Goal: Task Accomplishment & Management: Use online tool/utility

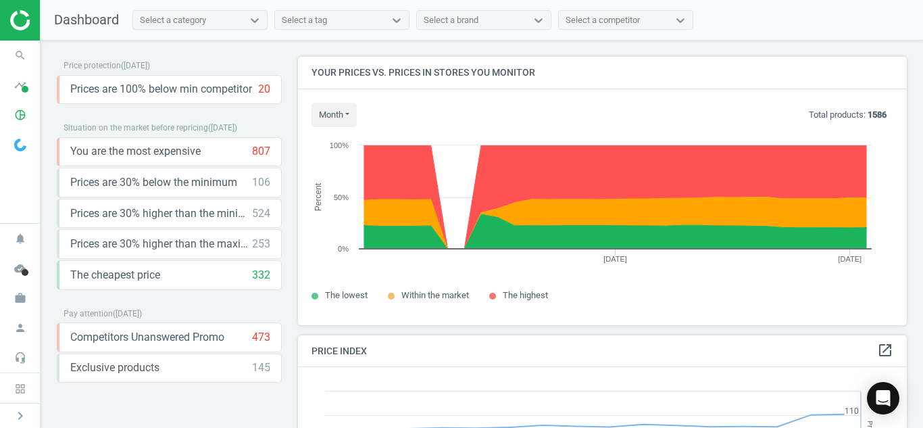
scroll to position [332, 620]
click at [16, 64] on icon "search" at bounding box center [20, 56] width 26 height 26
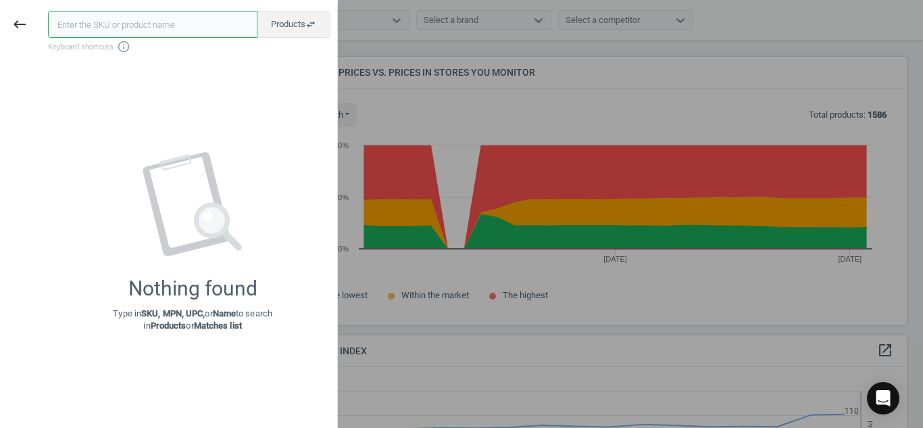
click at [90, 20] on input "text" at bounding box center [152, 24] width 209 height 27
click at [18, 22] on icon "keyboard_backspace" at bounding box center [19, 24] width 16 height 16
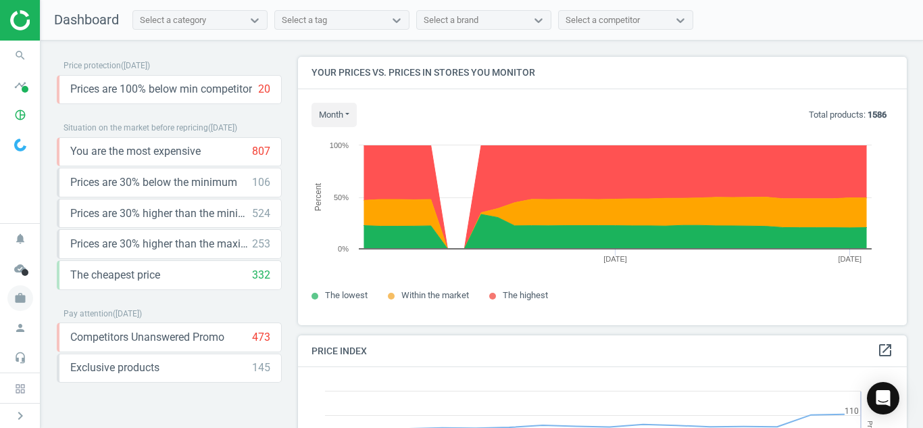
click at [21, 299] on icon "work" at bounding box center [20, 298] width 26 height 26
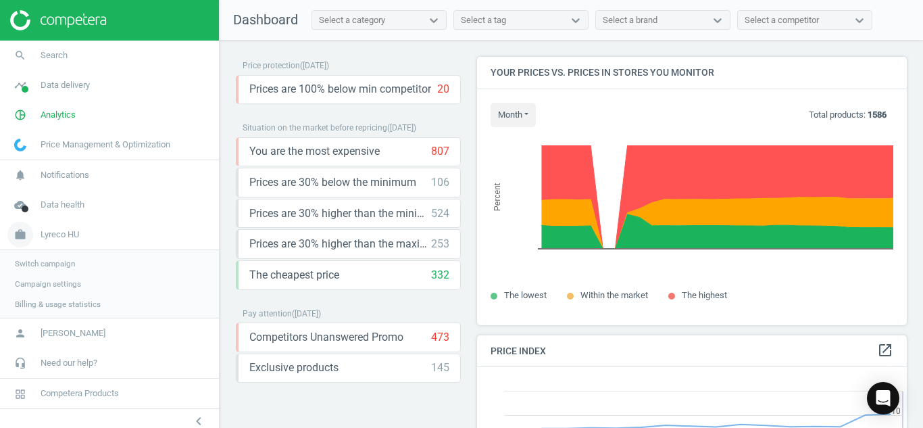
scroll to position [7, 7]
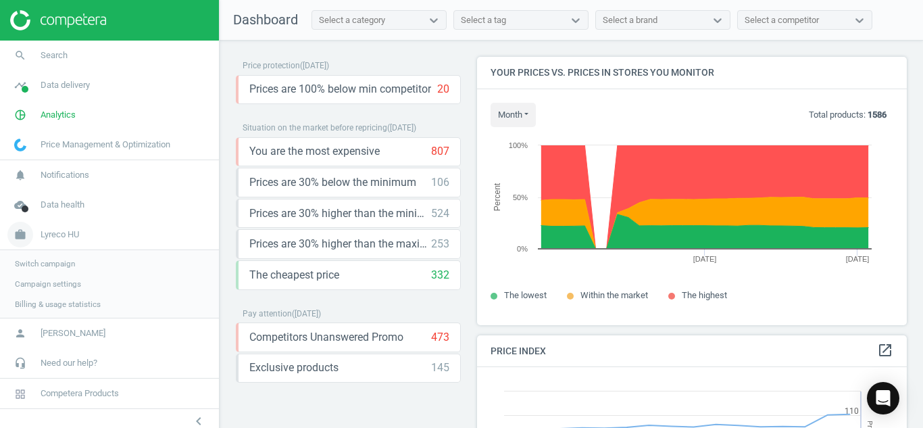
click at [46, 237] on span "Lyreco HU" at bounding box center [60, 234] width 39 height 12
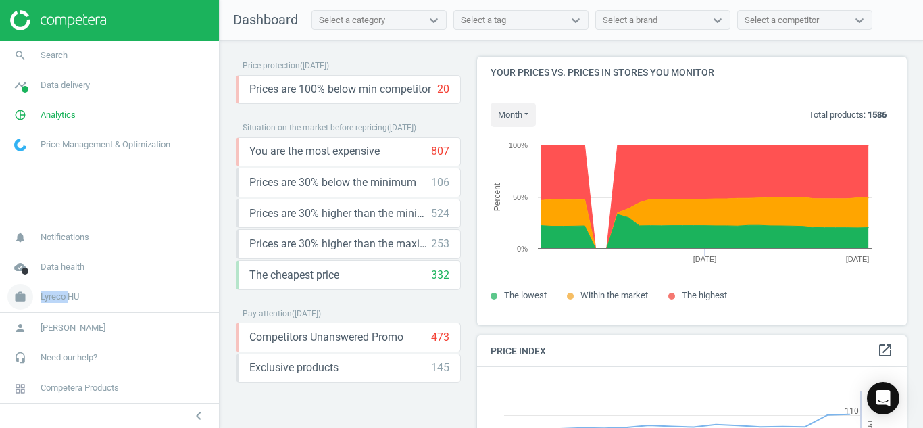
click at [46, 237] on nav "notifications Notifications cloud_done Data health work Lyreco HU Switch campai…" at bounding box center [109, 312] width 219 height 181
click at [26, 291] on icon "work" at bounding box center [20, 298] width 26 height 26
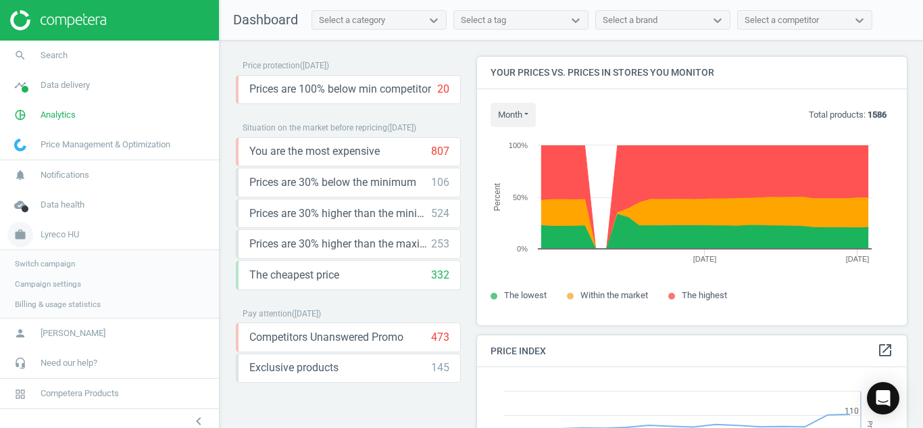
click at [57, 232] on span "Lyreco HU" at bounding box center [60, 234] width 39 height 12
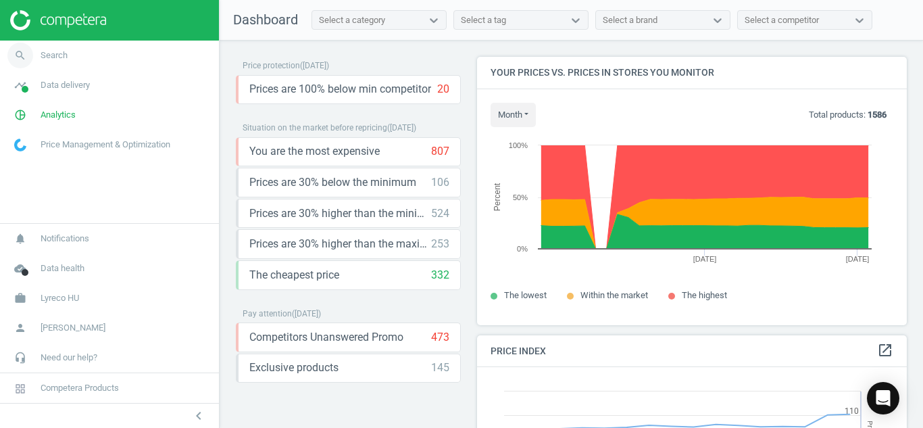
click at [13, 59] on icon "search" at bounding box center [20, 56] width 26 height 26
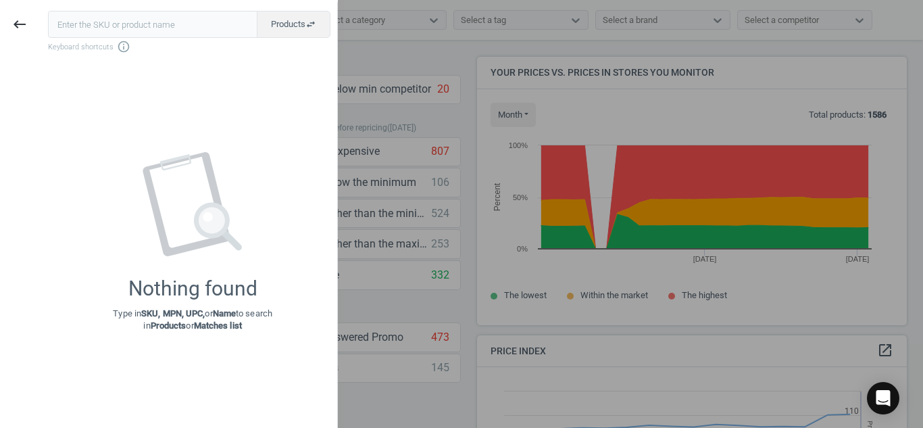
type input "7251218"
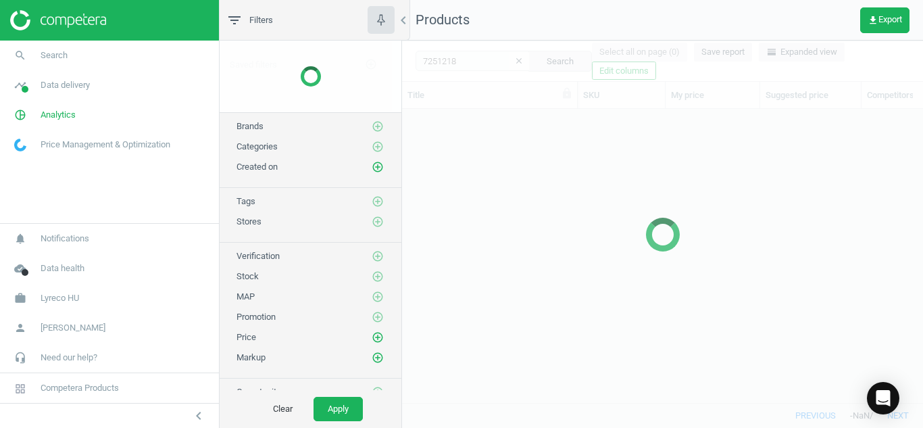
scroll to position [273, 511]
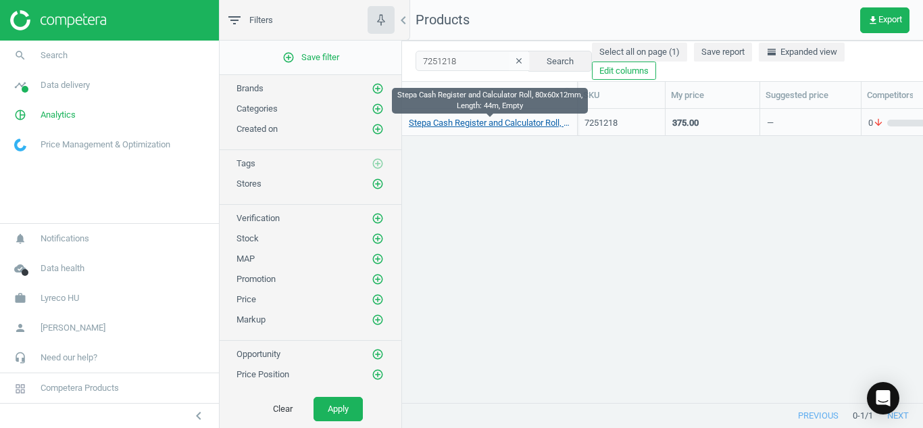
click at [500, 123] on link "Stepa Cash Register and Calculator Roll, 80x60x12mm, Length: 44m, Empty" at bounding box center [489, 123] width 161 height 12
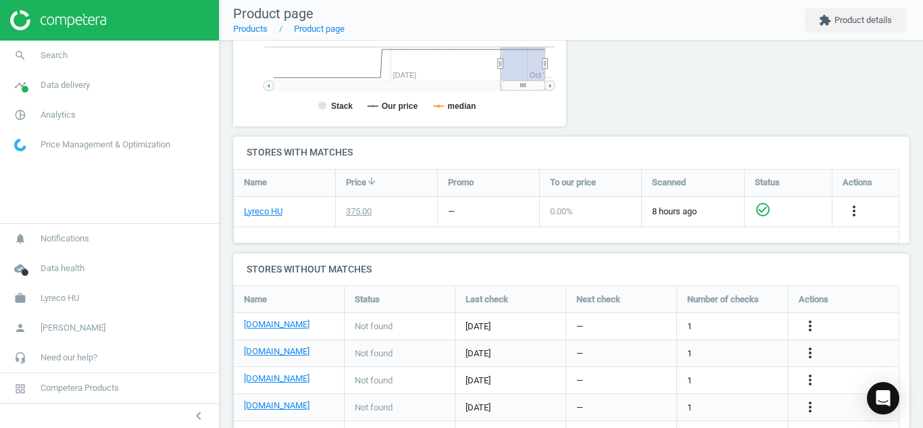
scroll to position [421, 0]
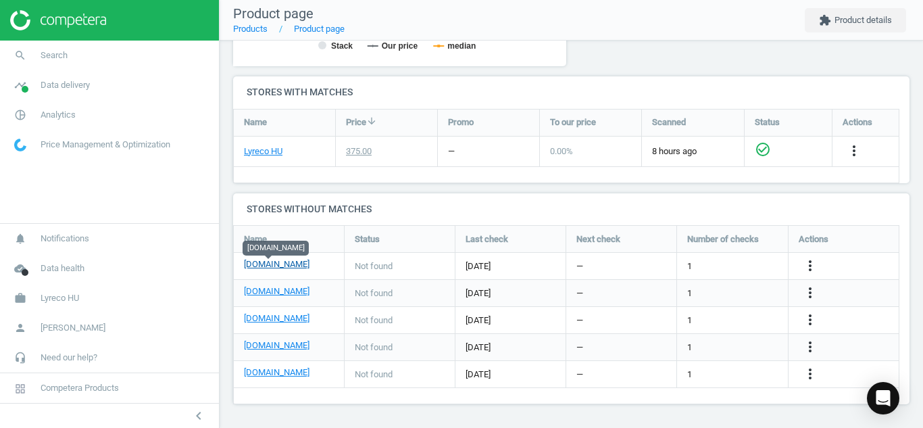
click at [276, 261] on link "[DOMAIN_NAME]" at bounding box center [277, 264] width 66 height 12
click at [282, 287] on link "[DOMAIN_NAME]" at bounding box center [277, 291] width 66 height 12
click at [265, 309] on div "[DOMAIN_NAME]" at bounding box center [289, 320] width 110 height 26
click at [262, 316] on link "[DOMAIN_NAME]" at bounding box center [277, 318] width 66 height 12
click at [257, 347] on link "[DOMAIN_NAME]" at bounding box center [277, 345] width 66 height 12
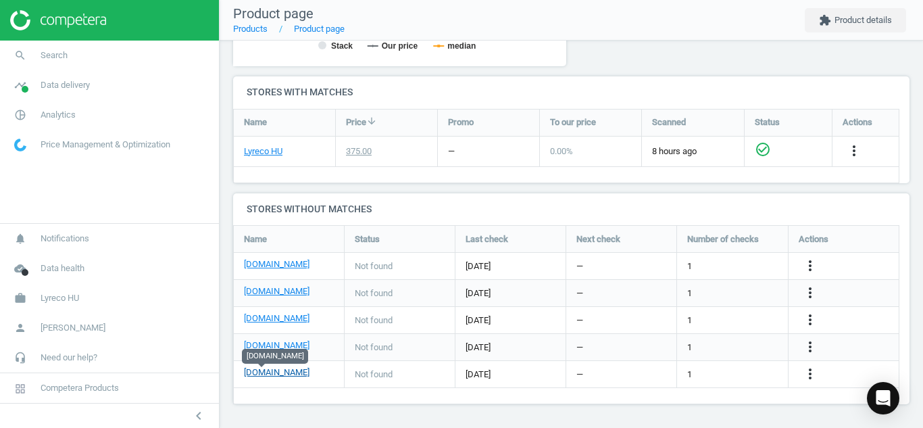
click at [254, 371] on link "[DOMAIN_NAME]" at bounding box center [277, 372] width 66 height 12
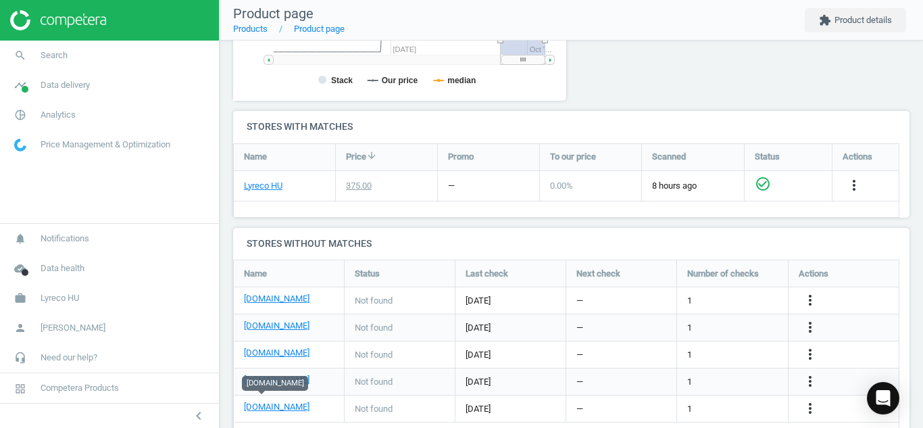
scroll to position [395, 0]
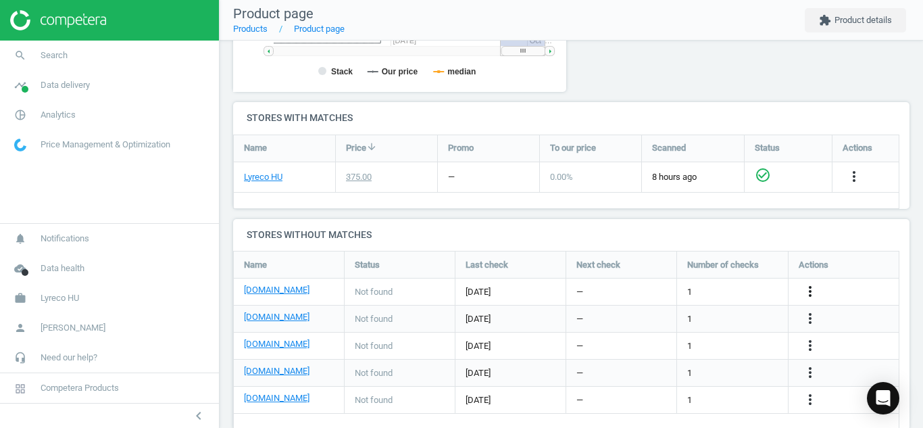
click at [813, 292] on icon "more_vert" at bounding box center [810, 291] width 16 height 16
click at [723, 293] on link "Edit URL/product option" at bounding box center [704, 291] width 185 height 21
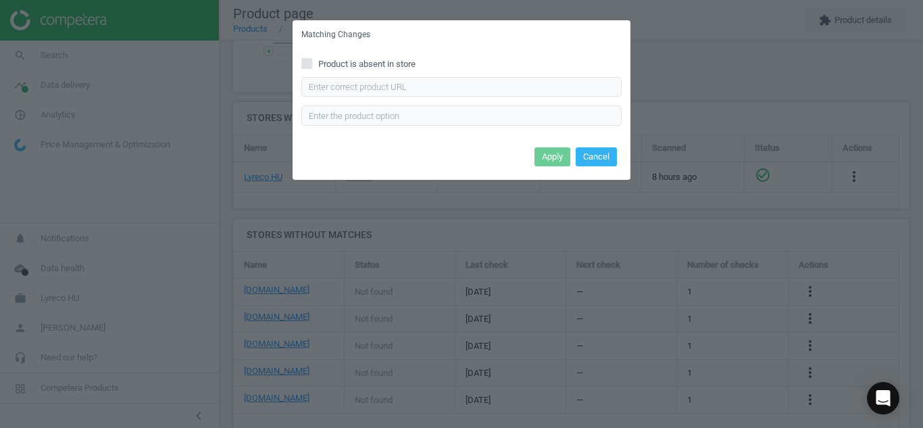
click at [303, 70] on span at bounding box center [306, 66] width 11 height 10
click at [303, 68] on input "Product is absent in store" at bounding box center [307, 63] width 9 height 9
checkbox input "true"
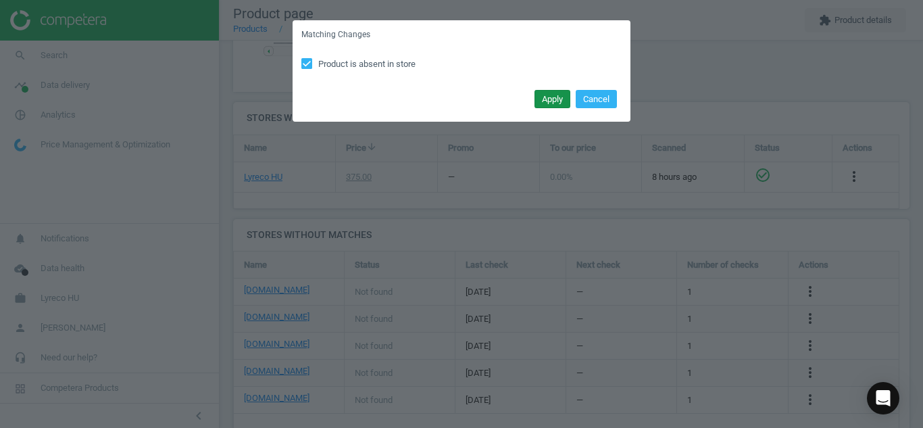
click at [544, 95] on button "Apply" at bounding box center [552, 99] width 36 height 19
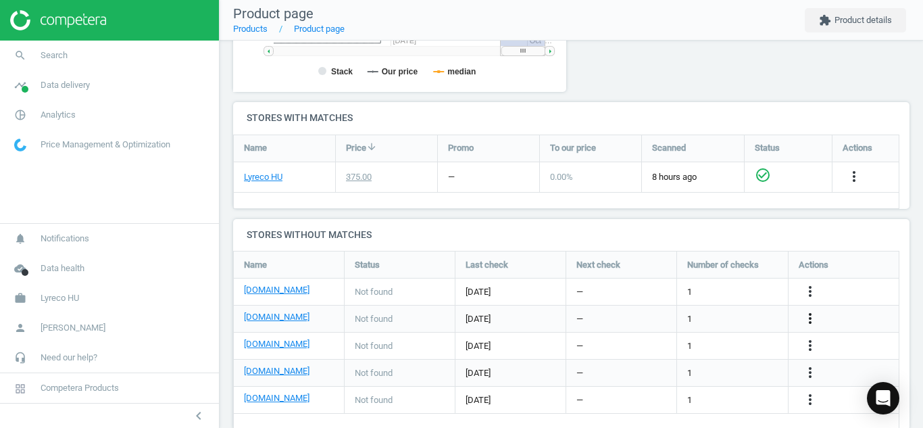
click at [807, 320] on icon "more_vert" at bounding box center [810, 318] width 16 height 16
click at [729, 311] on link "Edit URL/product option" at bounding box center [704, 318] width 185 height 21
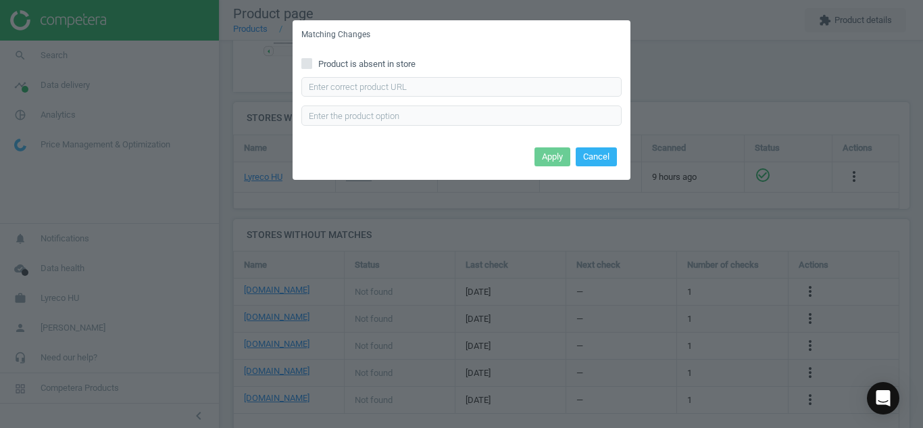
click at [316, 58] on span "Product is absent in store" at bounding box center [367, 64] width 103 height 12
click at [311, 59] on input "Product is absent in store" at bounding box center [307, 63] width 9 height 9
checkbox input "true"
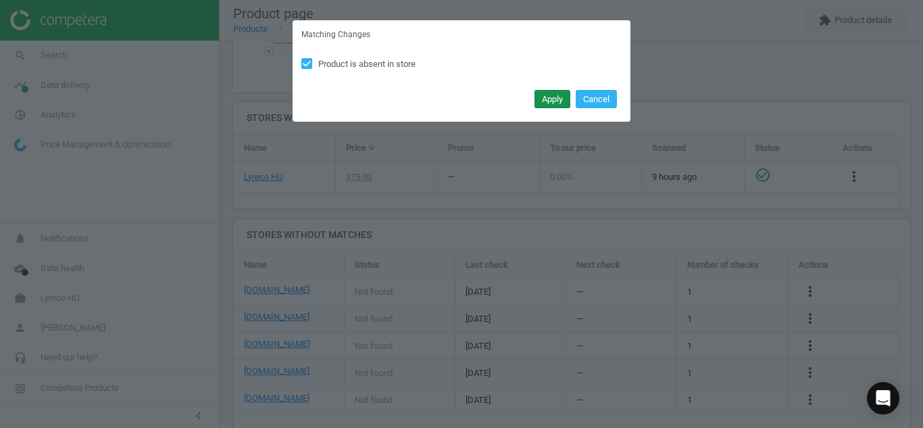
click at [535, 99] on button "Apply" at bounding box center [552, 99] width 36 height 19
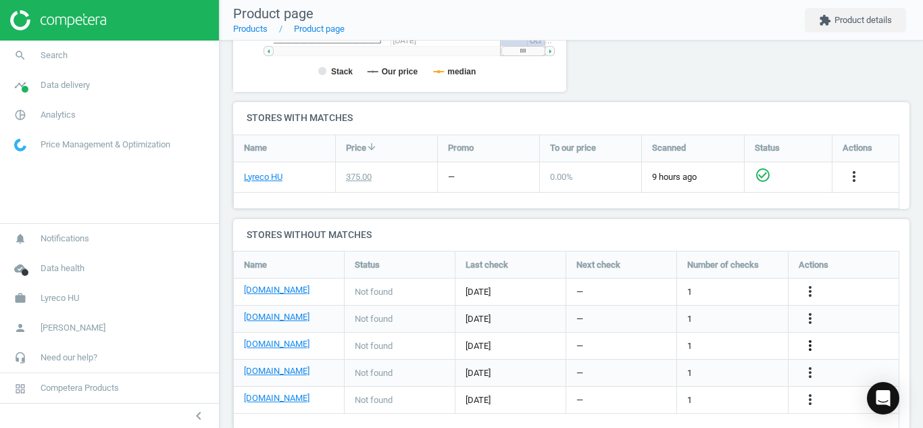
click at [811, 347] on icon "more_vert" at bounding box center [810, 345] width 16 height 16
click at [747, 347] on link "Edit URL/product option" at bounding box center [704, 345] width 185 height 21
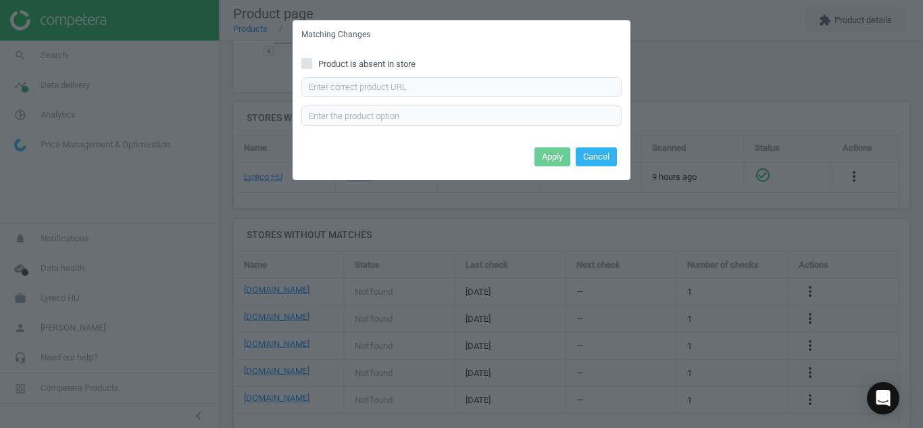
click at [299, 62] on div "Product is absent in store Enter correct product url" at bounding box center [462, 96] width 338 height 94
click at [310, 63] on input "Product is absent in store" at bounding box center [307, 63] width 9 height 9
checkbox input "true"
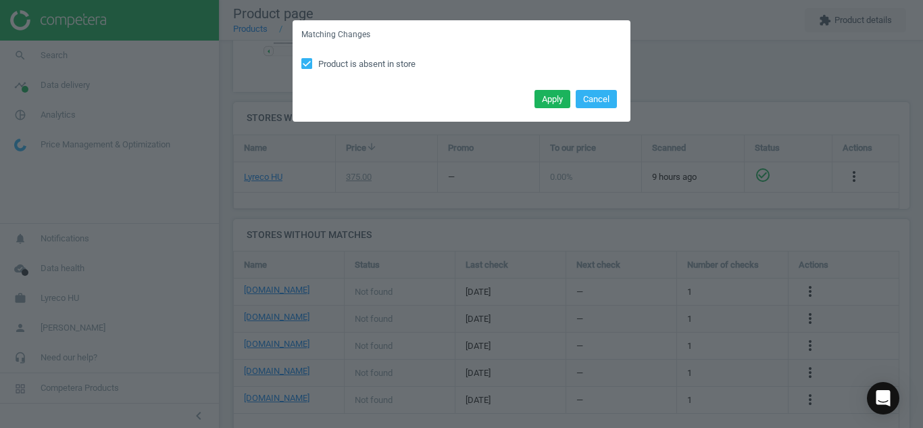
click at [549, 87] on div "Apply Cancel" at bounding box center [462, 104] width 338 height 36
click at [546, 110] on div "Apply Cancel" at bounding box center [462, 104] width 338 height 36
click at [544, 94] on button "Apply" at bounding box center [552, 99] width 36 height 19
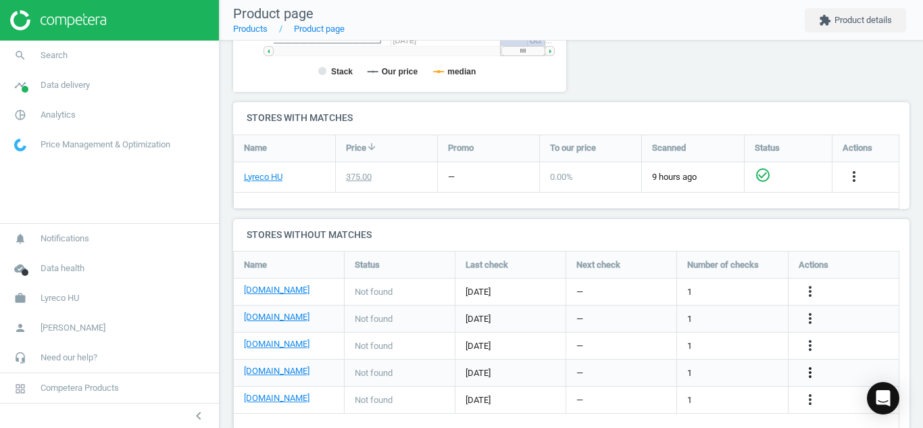
click at [807, 368] on icon "more_vert" at bounding box center [810, 372] width 16 height 16
click at [734, 370] on link "Edit URL/product option" at bounding box center [704, 372] width 185 height 21
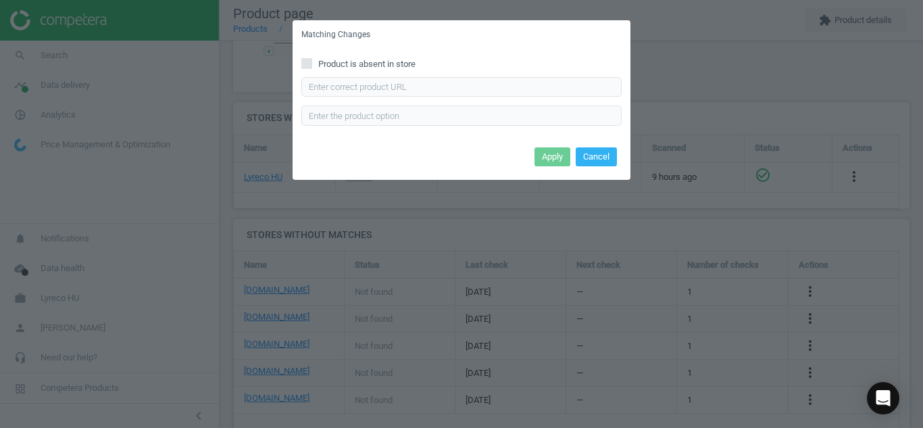
click at [313, 66] on label "Product is absent in store" at bounding box center [461, 64] width 320 height 12
click at [311, 66] on input "Product is absent in store" at bounding box center [307, 63] width 9 height 9
checkbox input "true"
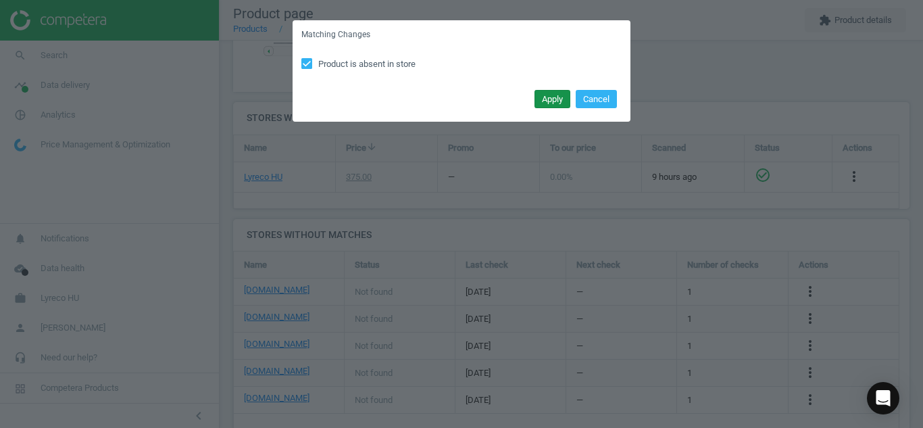
click at [543, 97] on button "Apply" at bounding box center [552, 99] width 36 height 19
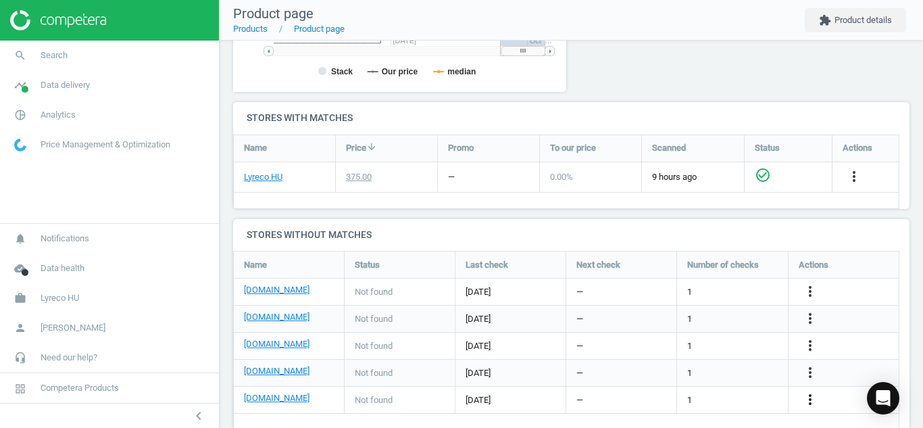
click at [807, 397] on icon "more_vert" at bounding box center [810, 399] width 16 height 16
click at [737, 387] on link "Edit URL/product option" at bounding box center [704, 395] width 185 height 21
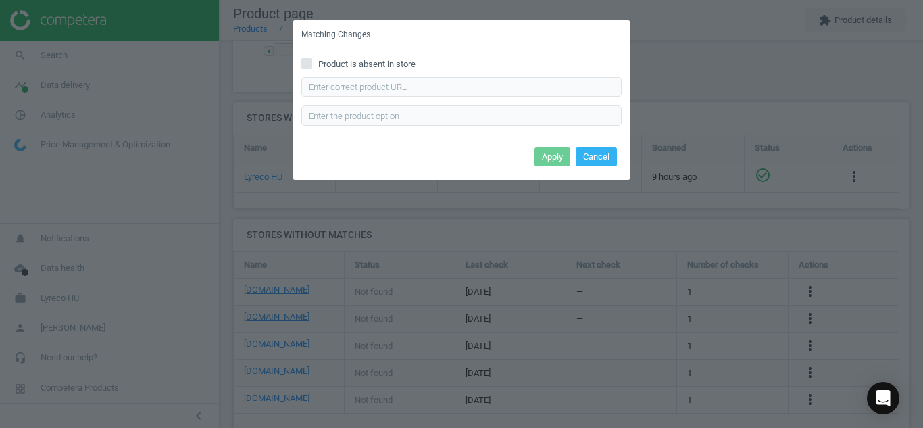
click at [305, 61] on input "Product is absent in store" at bounding box center [307, 63] width 9 height 9
checkbox input "true"
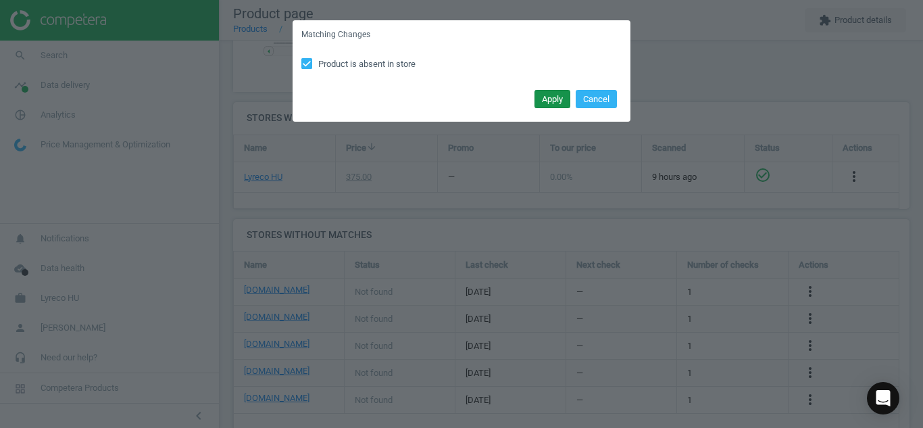
click at [541, 102] on button "Apply" at bounding box center [552, 99] width 36 height 19
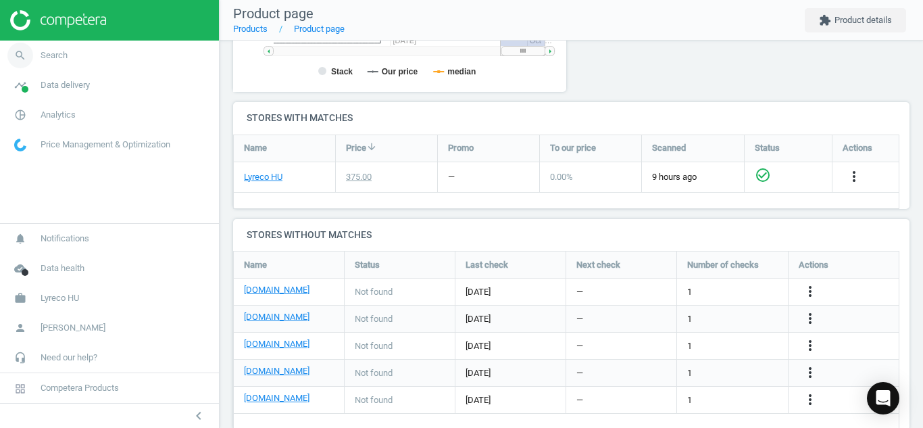
click at [16, 57] on icon "search" at bounding box center [20, 56] width 26 height 26
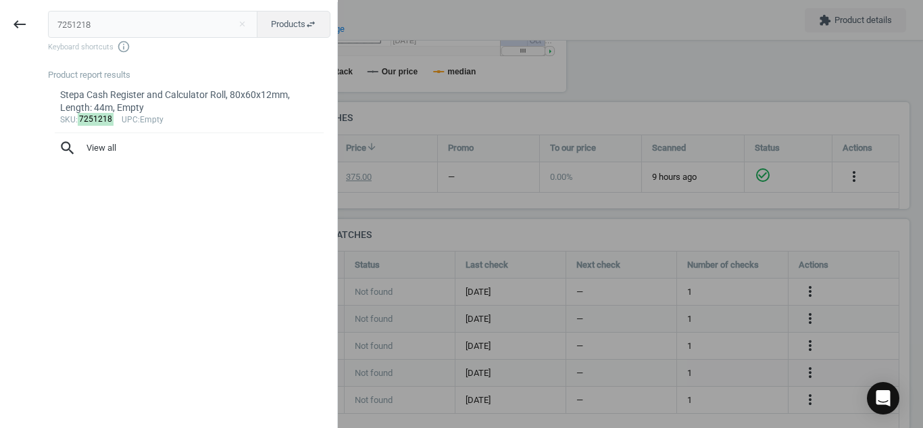
drag, startPoint x: 126, startPoint y: 20, endPoint x: 0, endPoint y: -1, distance: 128.2
click at [0, 0] on html "Group 2 Created with Sketch. ic/cloud_download/grey600 Created with Sketch. gra…" at bounding box center [461, 214] width 923 height 428
type input "5407178"
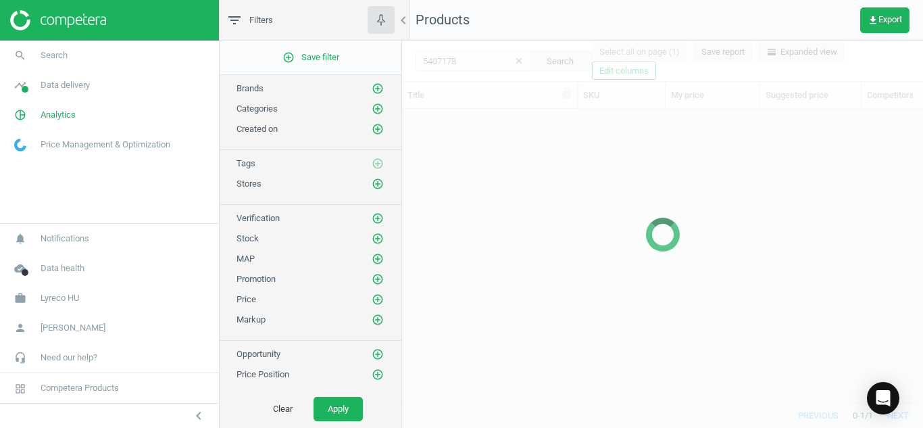
scroll to position [273, 511]
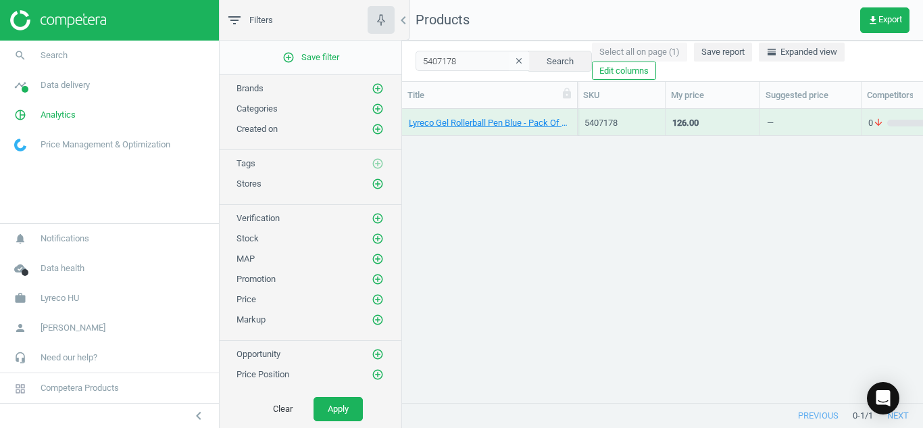
click at [491, 116] on div "Lyreco Gel Rollerball Pen Blue - Pack Of 12, Empty" at bounding box center [489, 122] width 161 height 24
click at [485, 126] on link "Lyreco Gel Rollerball Pen Blue - Pack Of 12, Empty" at bounding box center [489, 123] width 161 height 12
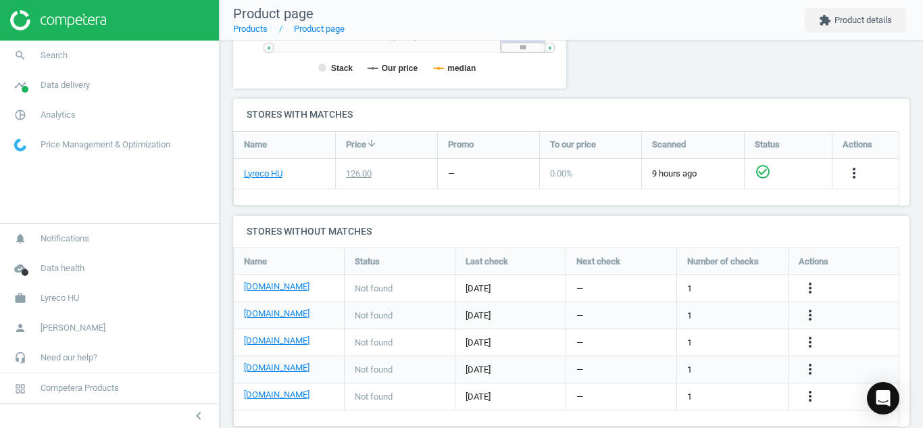
scroll to position [421, 0]
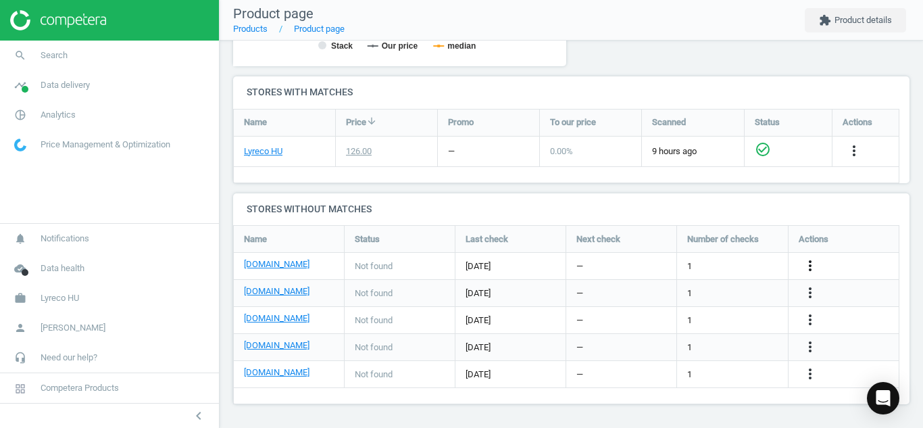
click at [808, 262] on icon "more_vert" at bounding box center [810, 265] width 16 height 16
click at [705, 268] on link "Edit URL/product option" at bounding box center [704, 265] width 185 height 21
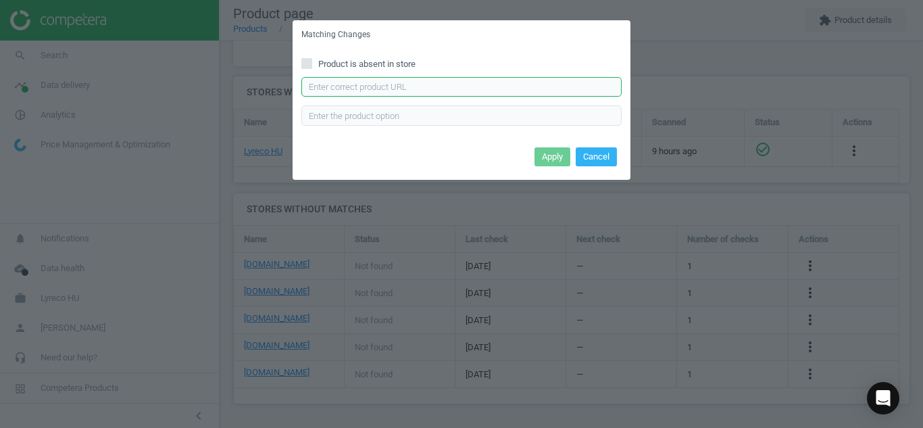
paste input "[URL][DOMAIN_NAME]"
click at [559, 85] on input "text" at bounding box center [461, 87] width 320 height 20
type input "[URL][DOMAIN_NAME]"
click at [547, 155] on button "Apply" at bounding box center [552, 156] width 36 height 19
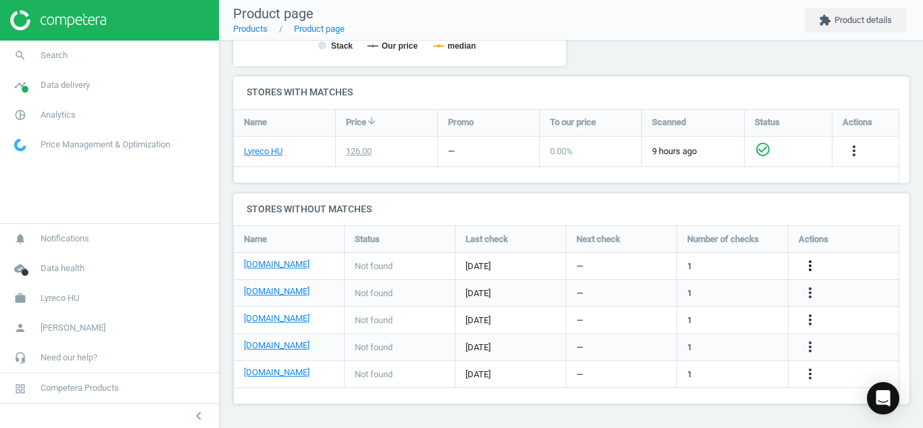
click at [808, 265] on icon "more_vert" at bounding box center [810, 265] width 16 height 16
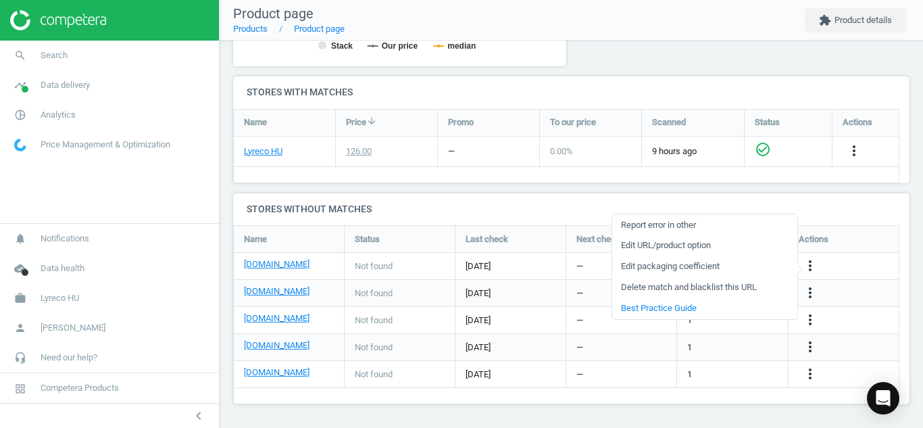
click at [698, 245] on link "Edit URL/product option" at bounding box center [704, 245] width 185 height 21
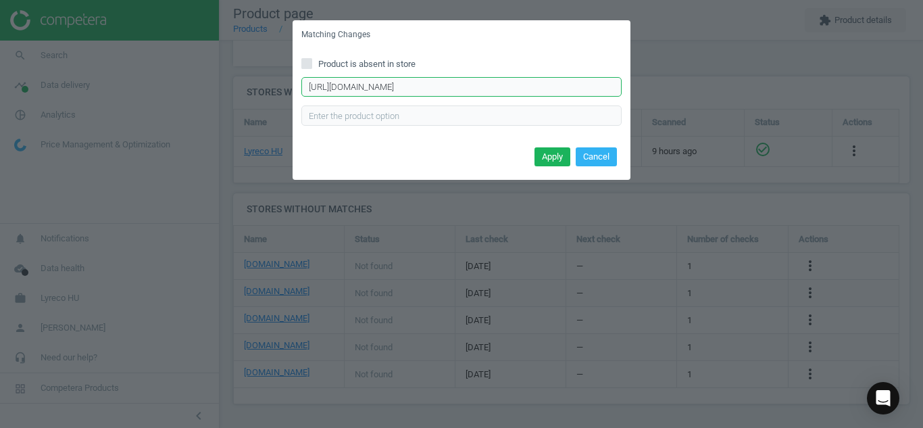
click at [507, 91] on input "[URL][DOMAIN_NAME]" at bounding box center [461, 87] width 320 height 20
paste input "321/5054101/rollerball-gel-edding-2185-d10"
type input "[URL][DOMAIN_NAME]"
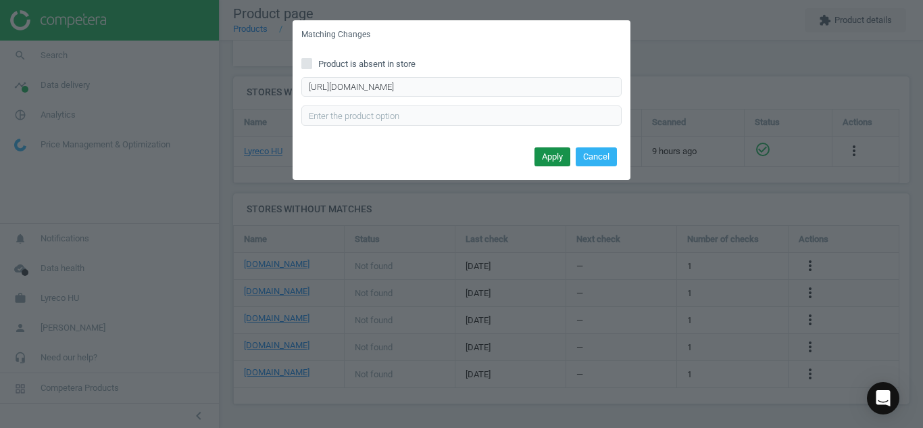
click at [555, 151] on button "Apply" at bounding box center [552, 156] width 36 height 19
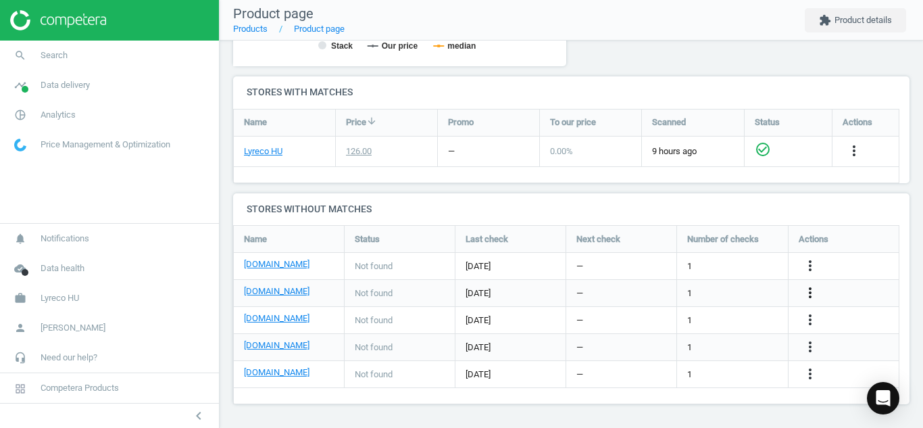
click at [808, 291] on icon "more_vert" at bounding box center [810, 292] width 16 height 16
click at [699, 293] on link "Edit URL/product option" at bounding box center [704, 292] width 185 height 21
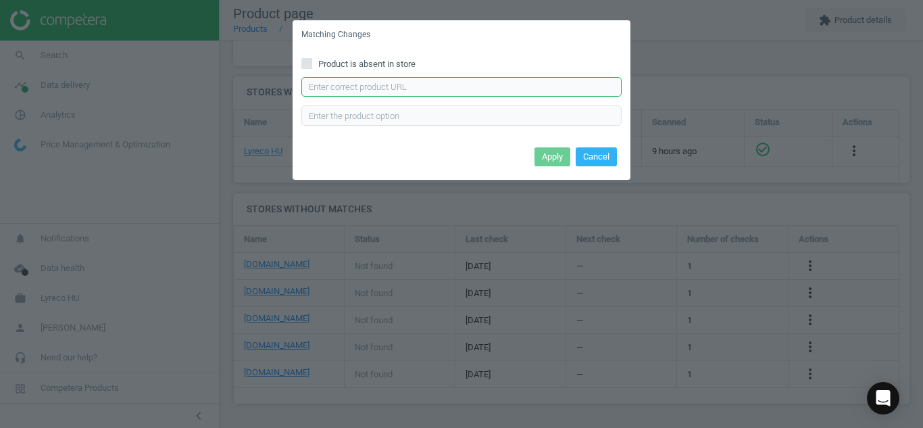
paste input "[URL][DOMAIN_NAME]"
click at [448, 90] on input "[URL][DOMAIN_NAME]" at bounding box center [461, 87] width 320 height 20
type input "[URL][DOMAIN_NAME]"
click at [547, 156] on button "Apply" at bounding box center [552, 156] width 36 height 19
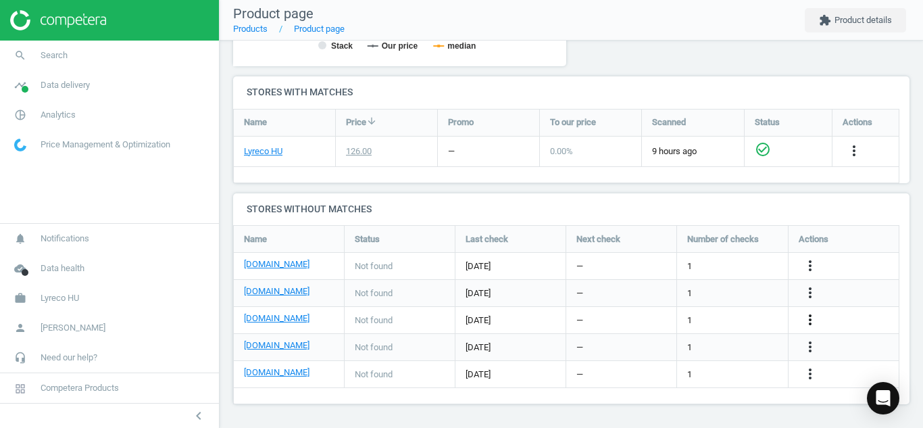
click at [805, 320] on icon "more_vert" at bounding box center [810, 319] width 16 height 16
click at [661, 312] on link "Edit URL/product option" at bounding box center [704, 319] width 185 height 21
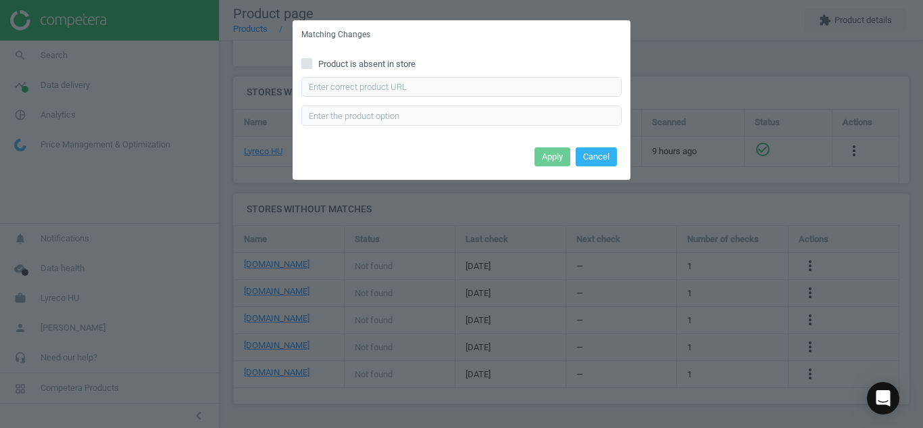
click at [454, 74] on div "Product is absent in store Enter correct product url" at bounding box center [462, 96] width 338 height 94
paste input "[URL][DOMAIN_NAME]"
click at [449, 78] on input "[URL][DOMAIN_NAME]" at bounding box center [461, 87] width 320 height 20
type input "[URL][DOMAIN_NAME]"
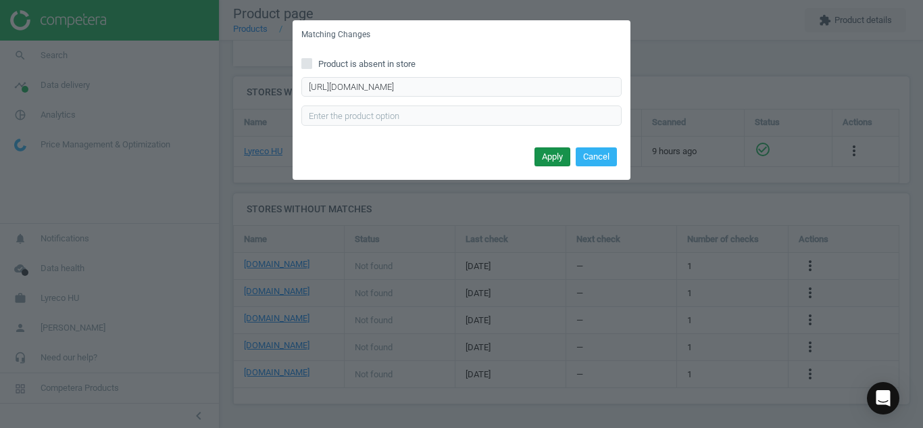
scroll to position [0, 0]
click at [542, 150] on button "Apply" at bounding box center [552, 156] width 36 height 19
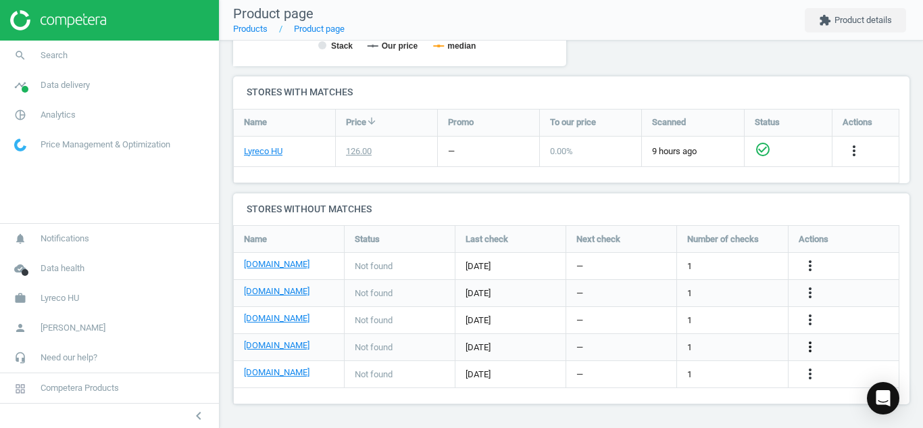
click at [807, 347] on icon "more_vert" at bounding box center [810, 347] width 16 height 16
click at [717, 345] on link "Edit URL/product option" at bounding box center [704, 346] width 185 height 21
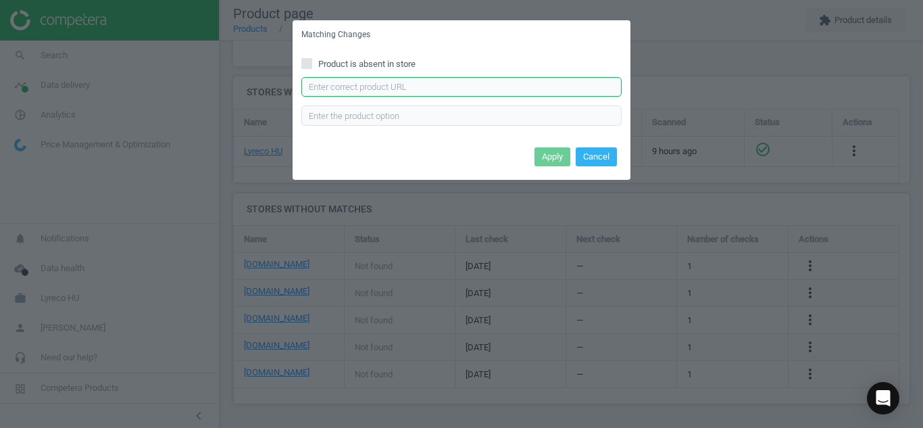
click at [530, 79] on input "text" at bounding box center [461, 87] width 320 height 20
paste input "[URL][DOMAIN_NAME]"
type input "[URL][DOMAIN_NAME]"
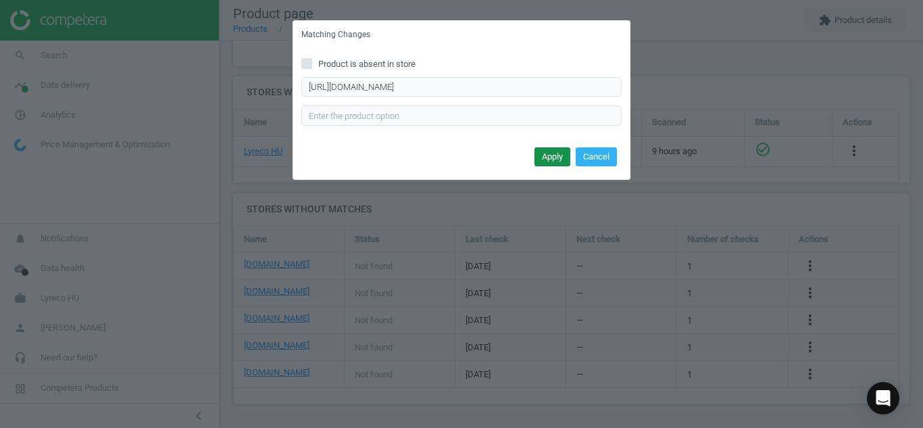
click at [545, 159] on button "Apply" at bounding box center [552, 156] width 36 height 19
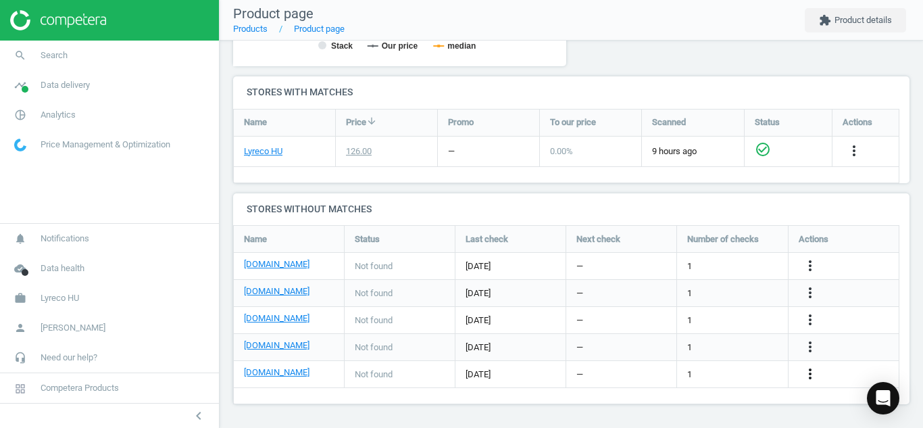
click at [811, 373] on icon "more_vert" at bounding box center [810, 374] width 16 height 16
click at [715, 375] on link "Edit URL/product option" at bounding box center [704, 374] width 185 height 21
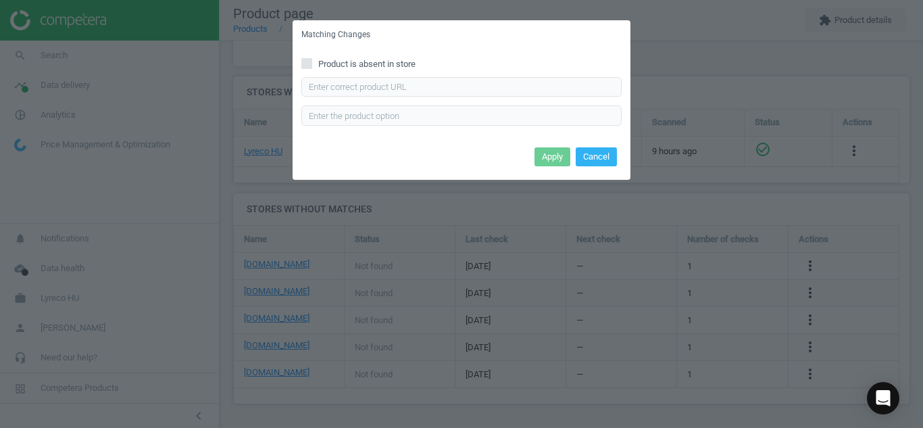
click at [306, 72] on div "Product is absent in store Enter correct product url" at bounding box center [462, 96] width 338 height 94
click at [306, 67] on input "Product is absent in store" at bounding box center [307, 63] width 9 height 9
checkbox input "true"
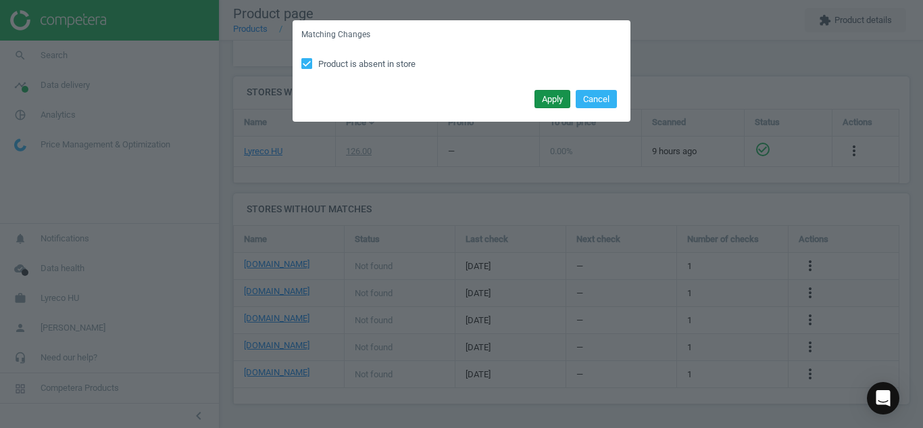
click at [540, 97] on button "Apply" at bounding box center [552, 99] width 36 height 19
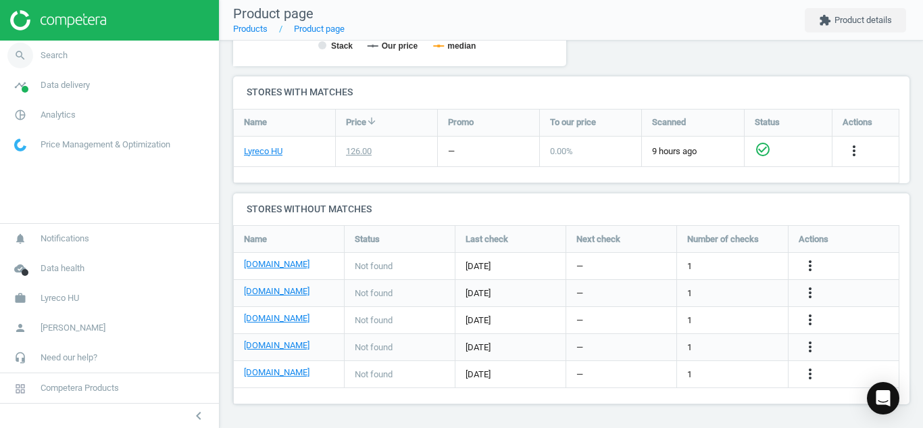
click at [16, 57] on icon "search" at bounding box center [20, 56] width 26 height 26
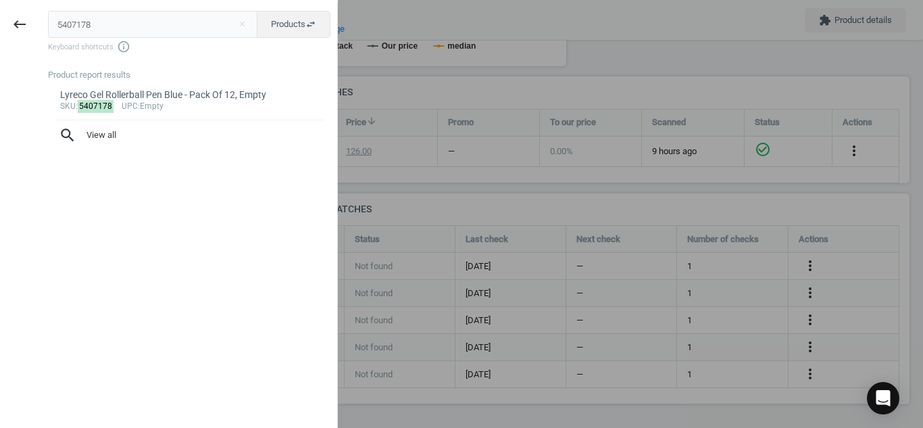
drag, startPoint x: 98, startPoint y: 32, endPoint x: 0, endPoint y: 31, distance: 98.0
click at [0, 31] on div "keyboard_backspace 5407178 close Products swap_horiz Keyboard shortcuts info_ou…" at bounding box center [169, 216] width 338 height 428
type input "5366724"
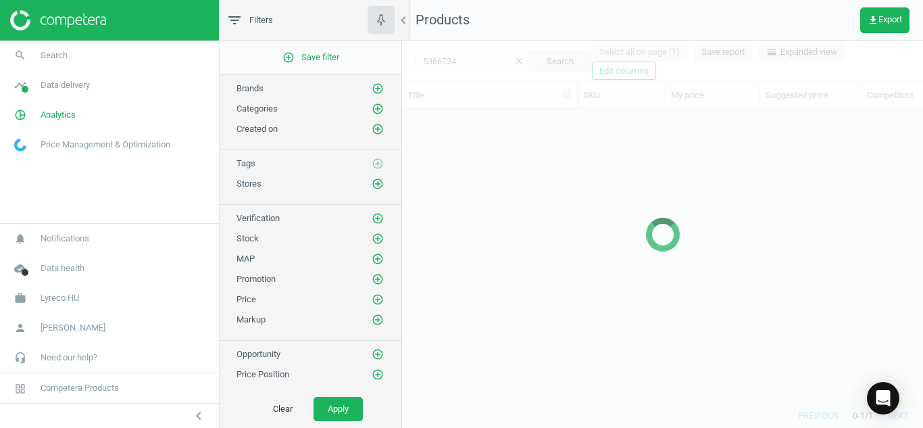
scroll to position [273, 511]
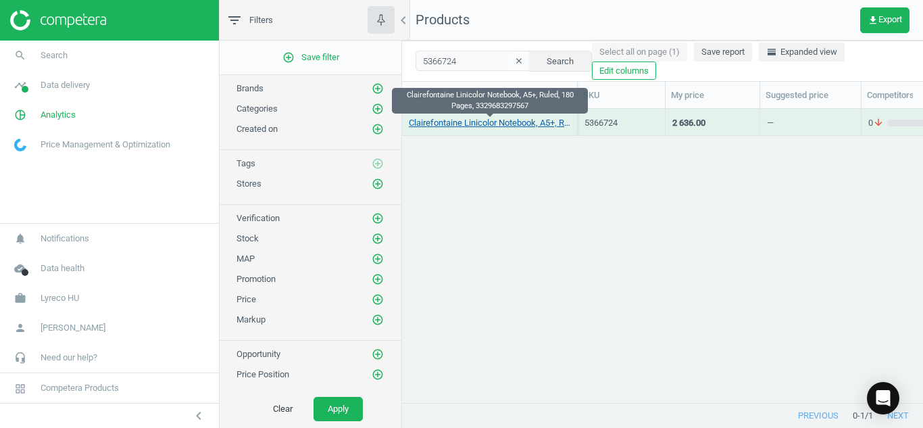
click at [440, 122] on link "Clairefontaine Linicolor Notebook, A5+, Ruled, 180 Pages, 3329683297567" at bounding box center [489, 123] width 161 height 12
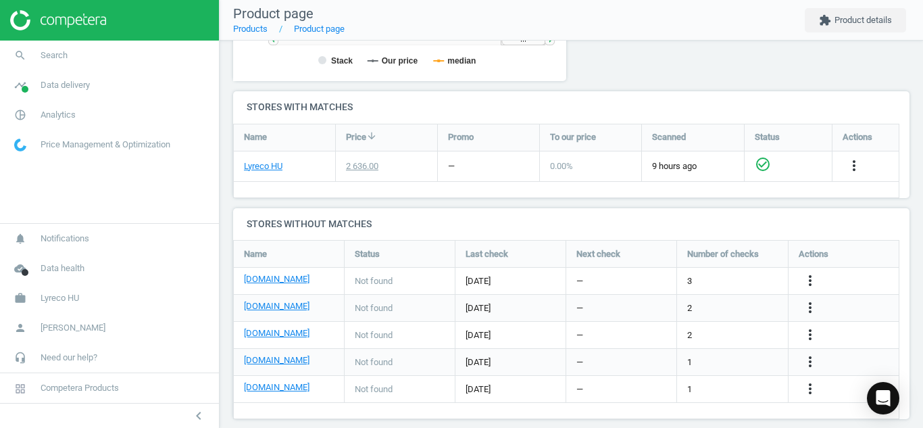
scroll to position [421, 0]
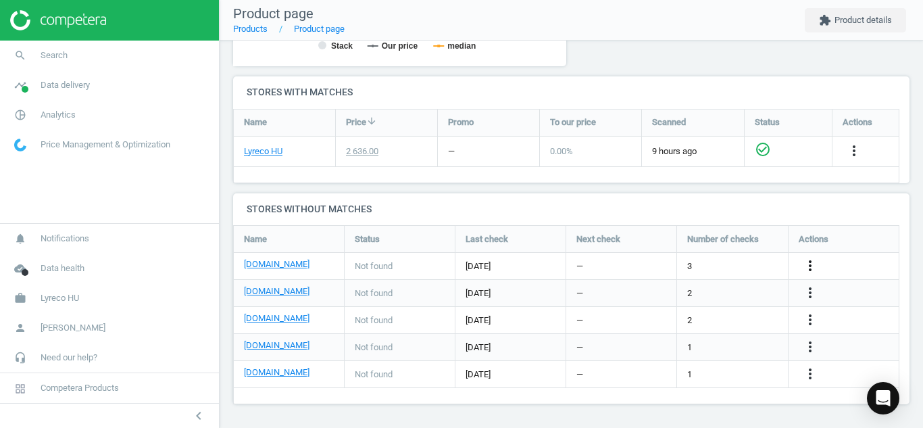
click at [809, 267] on icon "more_vert" at bounding box center [810, 265] width 16 height 16
click at [699, 268] on link "Edit URL/product option" at bounding box center [704, 265] width 185 height 21
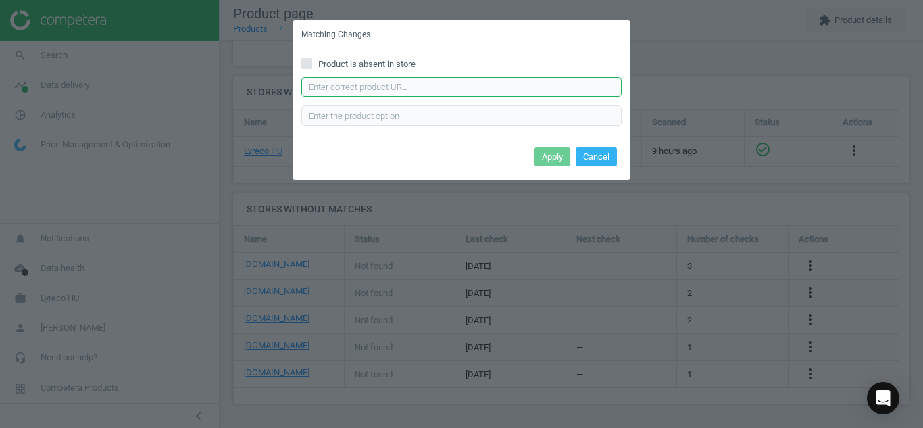
click at [505, 88] on input "text" at bounding box center [461, 87] width 320 height 20
paste input "[URL][DOMAIN_NAME]"
type input "[URL][DOMAIN_NAME]"
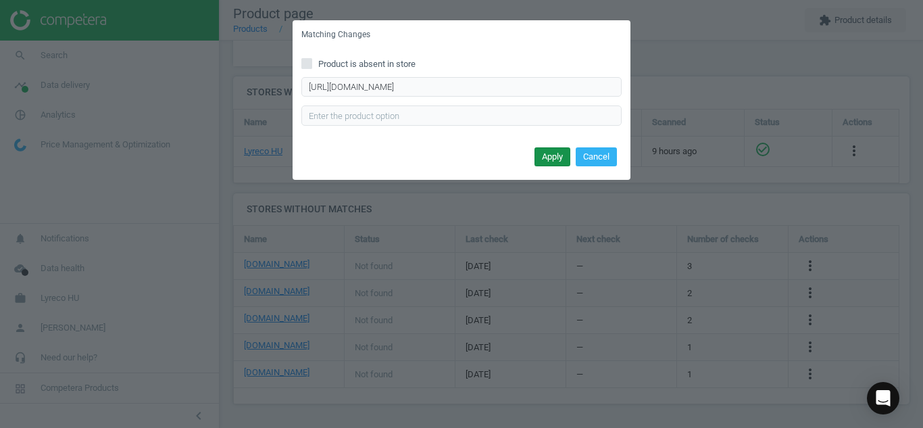
click at [547, 152] on button "Apply" at bounding box center [552, 156] width 36 height 19
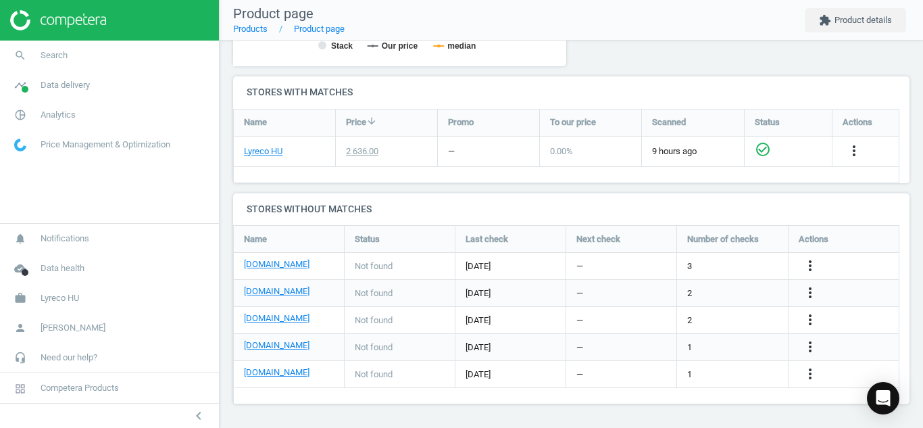
click at [808, 282] on div "more_vert" at bounding box center [844, 293] width 111 height 26
click at [808, 294] on icon "more_vert" at bounding box center [810, 292] width 16 height 16
click at [722, 293] on link "Edit URL/product option" at bounding box center [704, 292] width 185 height 21
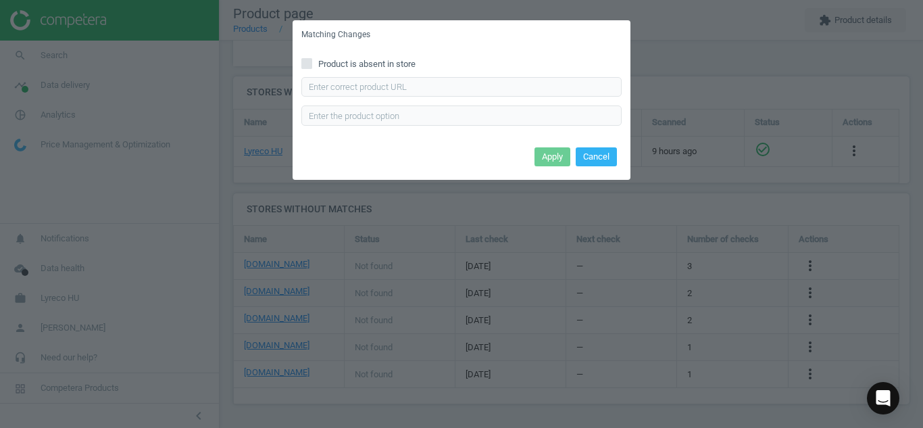
click at [305, 58] on icon at bounding box center [306, 63] width 11 height 11
click at [305, 59] on input "Product is absent in store" at bounding box center [307, 63] width 9 height 9
checkbox input "true"
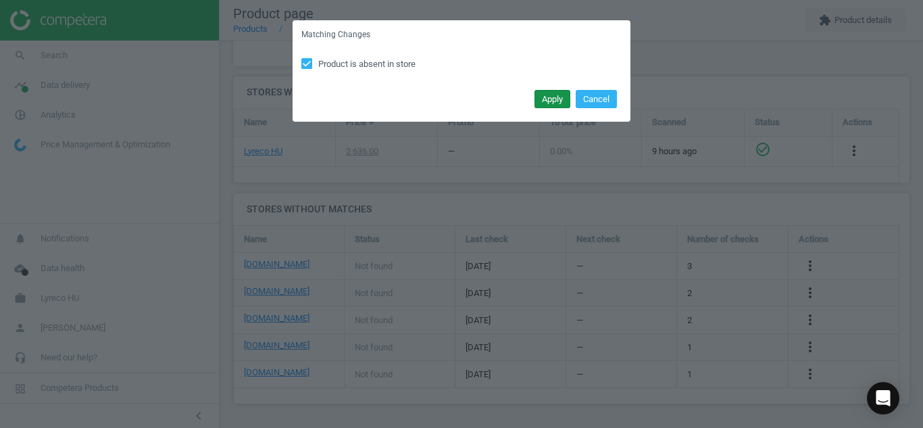
click at [551, 102] on button "Apply" at bounding box center [552, 99] width 36 height 19
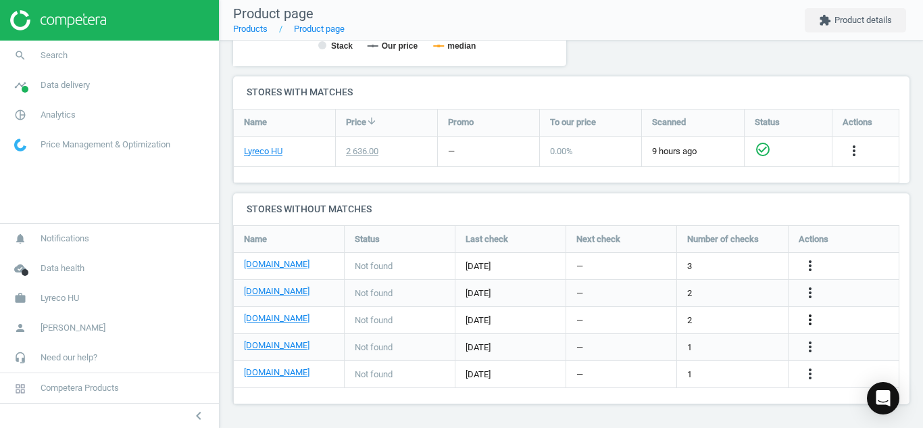
click at [811, 316] on icon "more_vert" at bounding box center [810, 319] width 16 height 16
click at [724, 308] on link "Report error in other" at bounding box center [704, 299] width 185 height 21
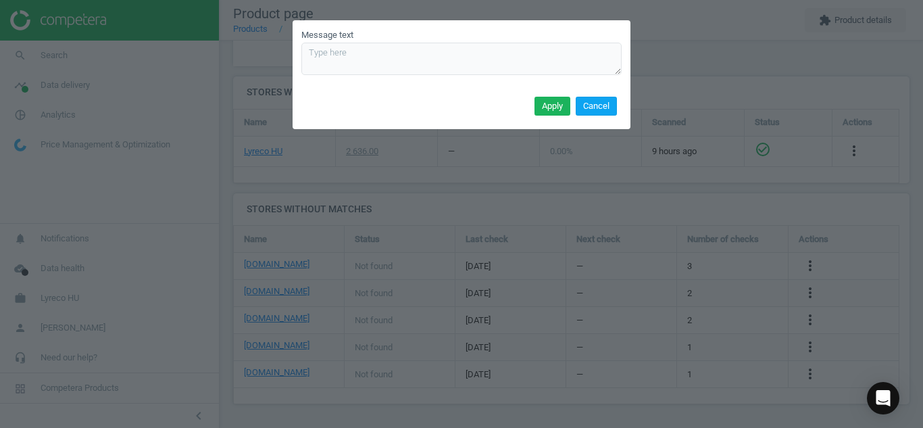
click at [588, 101] on button "Cancel" at bounding box center [596, 106] width 41 height 19
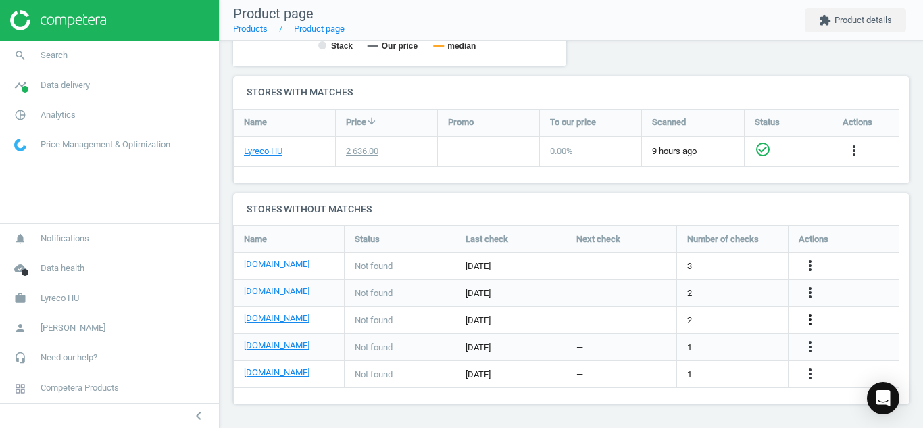
click at [808, 323] on icon "more_vert" at bounding box center [810, 319] width 16 height 16
click at [726, 315] on link "Edit URL/product option" at bounding box center [704, 319] width 185 height 21
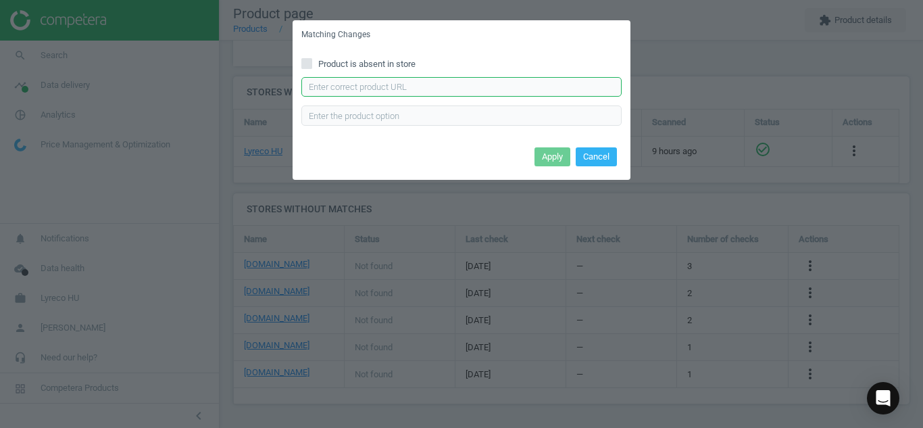
click at [523, 82] on input "text" at bounding box center [461, 87] width 320 height 20
paste input "[URL][DOMAIN_NAME][PERSON_NAME]"
type input "[URL][DOMAIN_NAME][PERSON_NAME]"
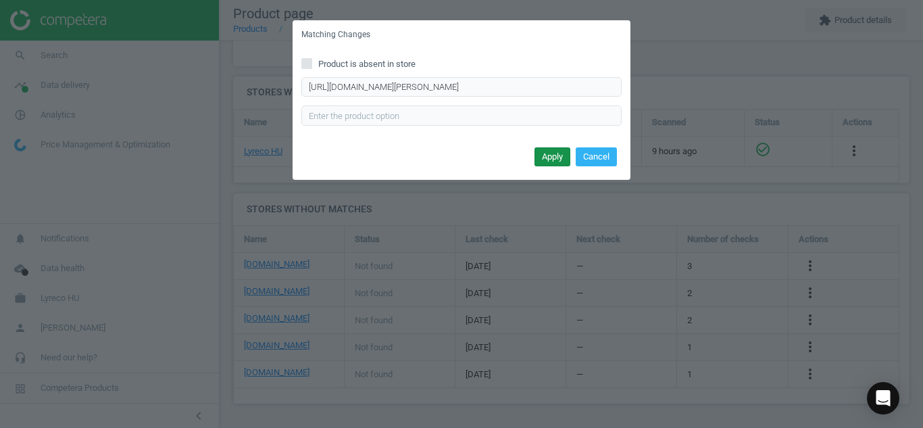
click at [546, 149] on button "Apply" at bounding box center [552, 156] width 36 height 19
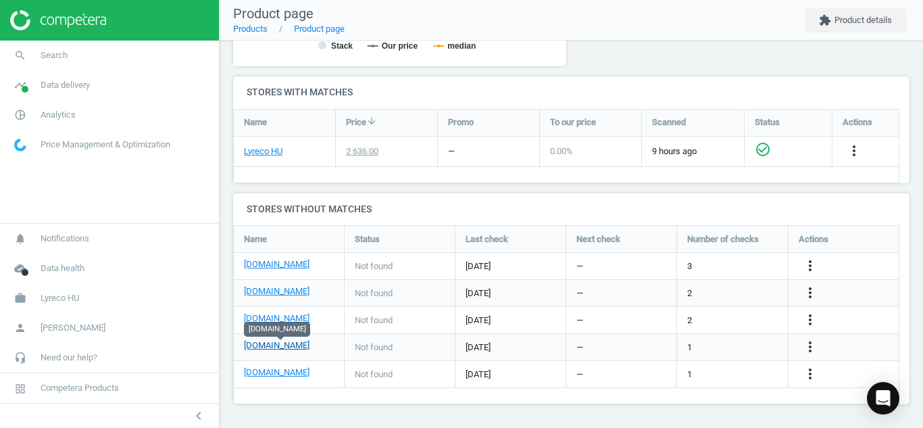
click at [288, 351] on link "[DOMAIN_NAME]" at bounding box center [277, 345] width 66 height 12
click at [807, 347] on icon "more_vert" at bounding box center [810, 347] width 16 height 16
click at [730, 348] on link "Edit URL/product option" at bounding box center [704, 346] width 185 height 21
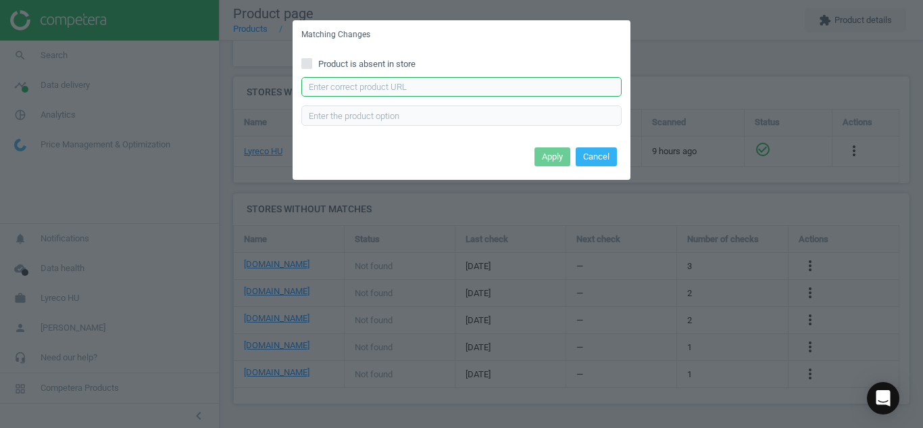
click at [559, 80] on input "text" at bounding box center [461, 87] width 320 height 20
paste input "[URL][DOMAIN_NAME]"
type input "[URL][DOMAIN_NAME]"
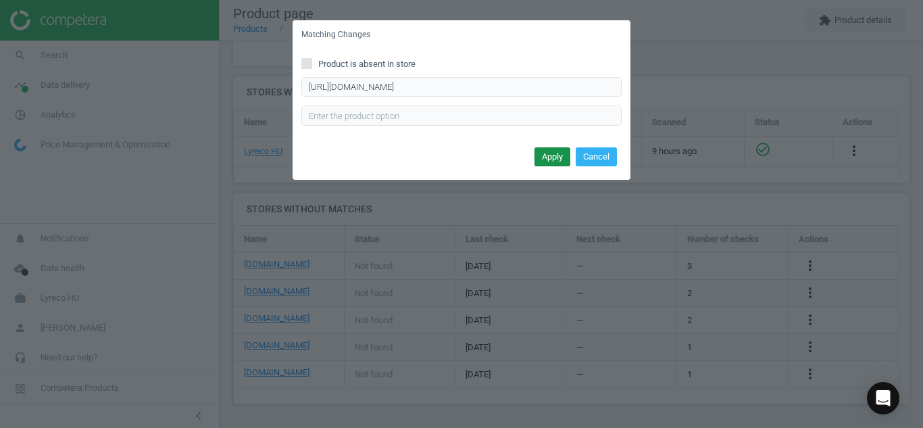
click at [554, 157] on button "Apply" at bounding box center [552, 156] width 36 height 19
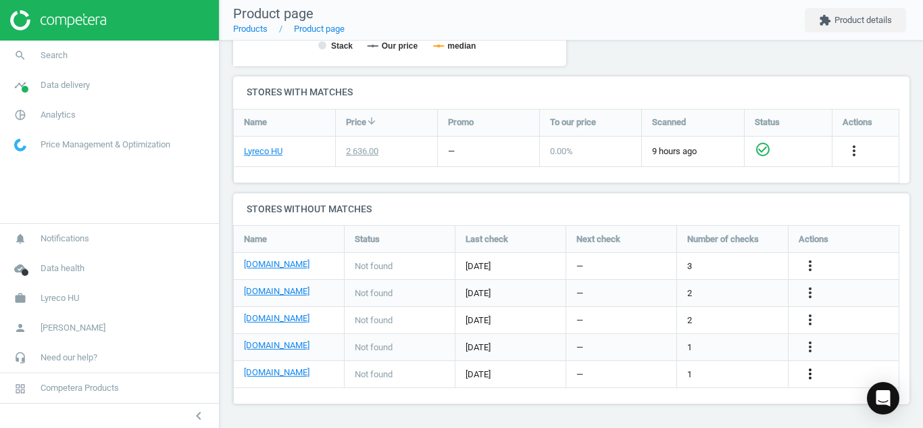
click at [806, 376] on icon "more_vert" at bounding box center [810, 374] width 16 height 16
click at [723, 374] on link "Edit URL/product option" at bounding box center [704, 374] width 185 height 21
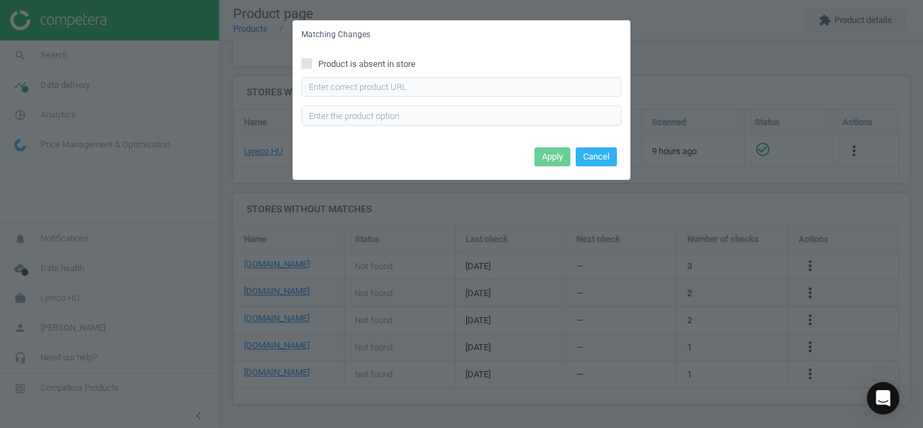
click at [313, 72] on div "Product is absent in store Enter correct product url" at bounding box center [462, 96] width 338 height 94
click at [307, 66] on input "Product is absent in store" at bounding box center [307, 63] width 9 height 9
checkbox input "true"
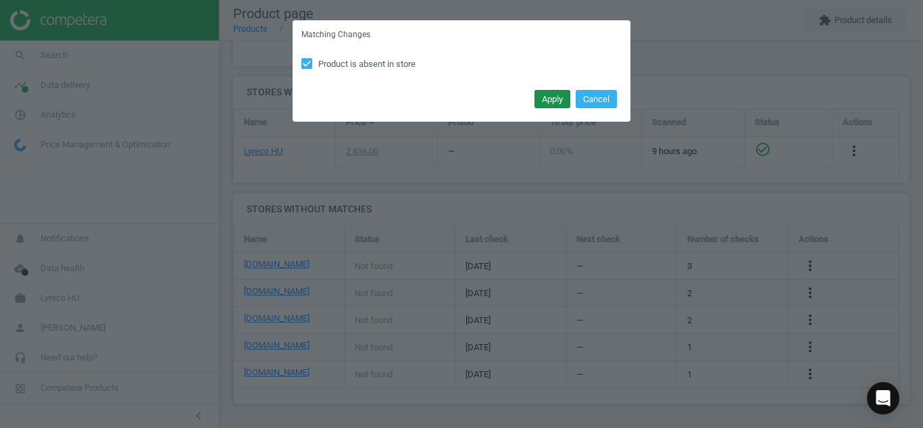
click at [547, 103] on button "Apply" at bounding box center [552, 99] width 36 height 19
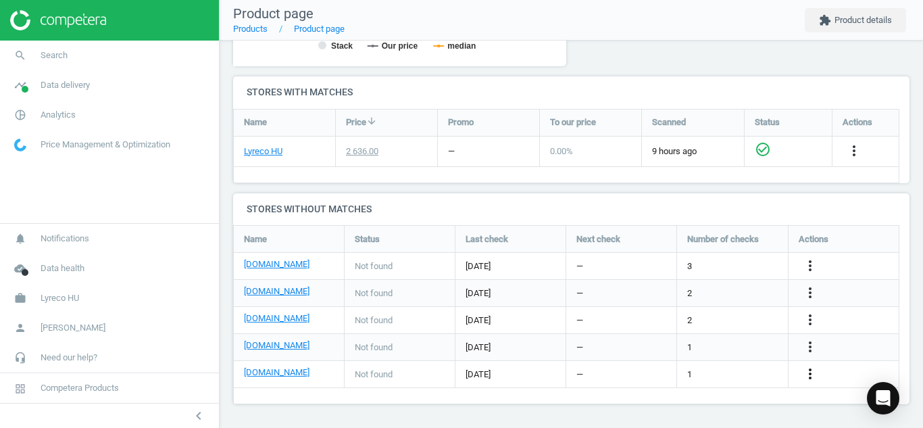
click at [811, 375] on icon "more_vert" at bounding box center [810, 374] width 16 height 16
click at [725, 373] on link "Edit URL/product option" at bounding box center [704, 374] width 185 height 21
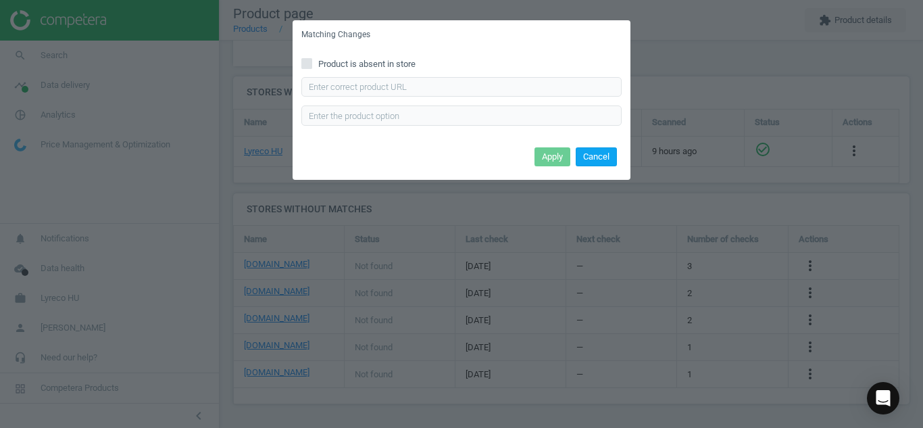
click at [599, 158] on button "Cancel" at bounding box center [596, 156] width 41 height 19
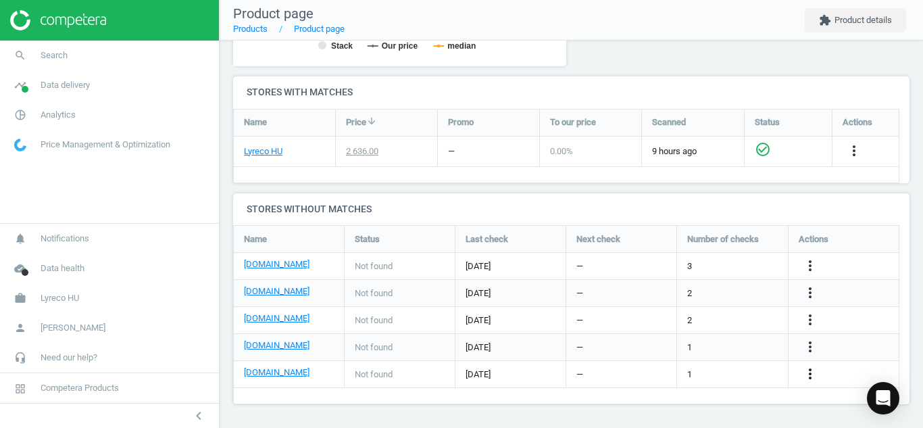
click at [812, 375] on icon "more_vert" at bounding box center [810, 374] width 16 height 16
click at [734, 371] on link "Edit URL/product option" at bounding box center [704, 374] width 185 height 21
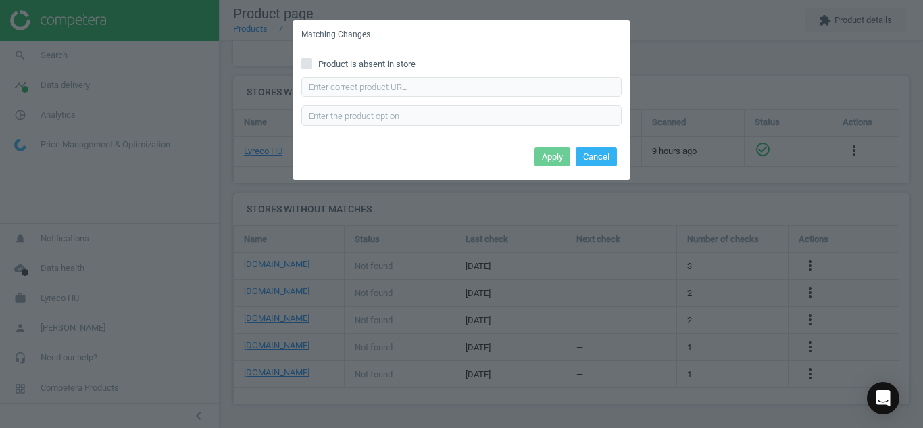
click at [308, 59] on input "Product is absent in store" at bounding box center [307, 63] width 9 height 9
checkbox input "true"
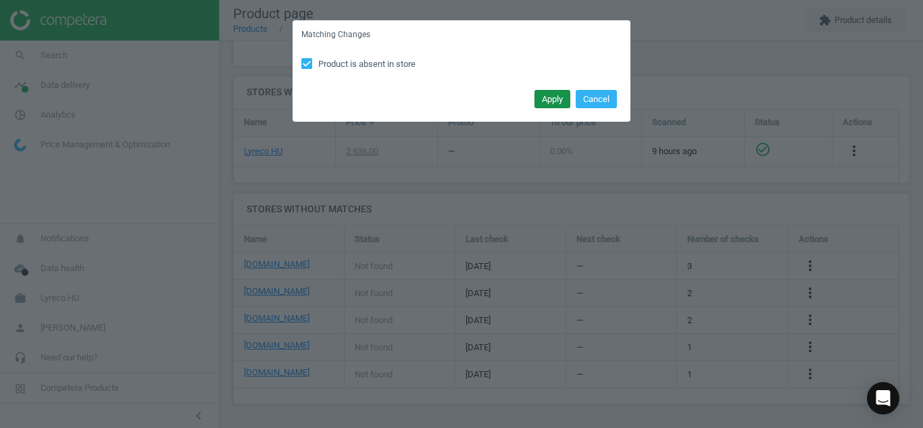
click at [547, 91] on button "Apply" at bounding box center [552, 99] width 36 height 19
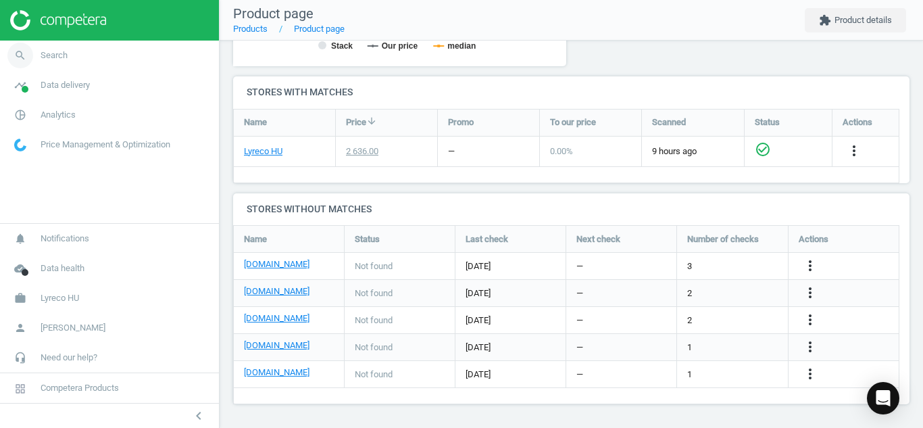
click at [14, 58] on icon "search" at bounding box center [20, 56] width 26 height 26
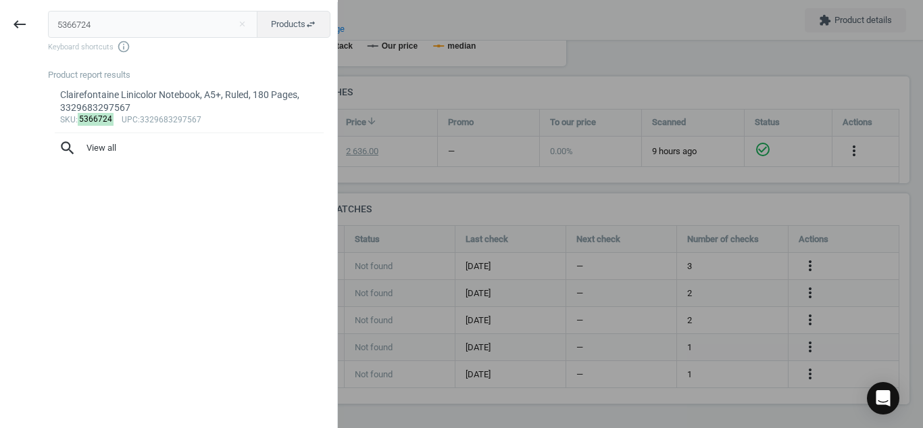
drag, startPoint x: 210, startPoint y: 22, endPoint x: 0, endPoint y: 53, distance: 212.4
click at [0, 53] on div "keyboard_backspace 5366724 close Products swap_horiz Keyboard shortcuts info_ou…" at bounding box center [169, 216] width 338 height 428
type input "4253999"
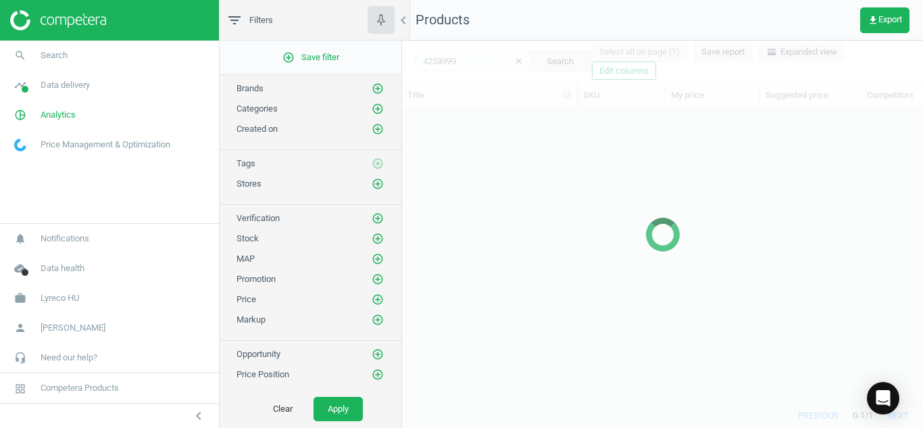
scroll to position [273, 511]
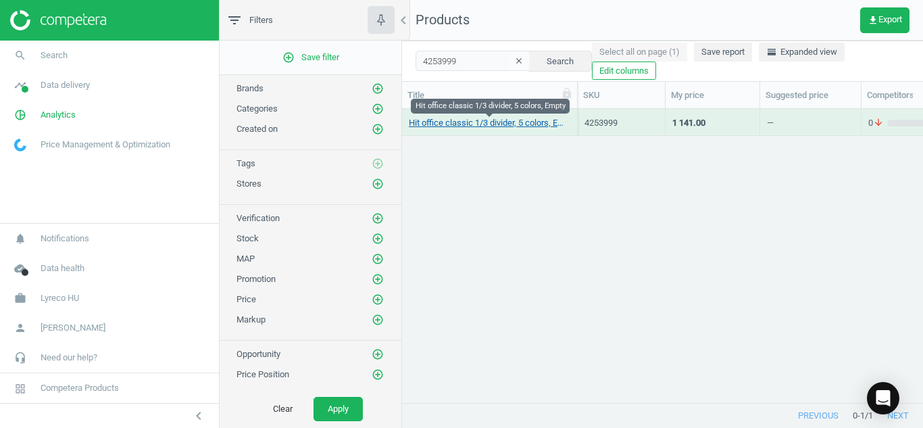
click at [447, 122] on link "Hit office classic 1/3 divider, 5 colors, Empty" at bounding box center [489, 123] width 161 height 12
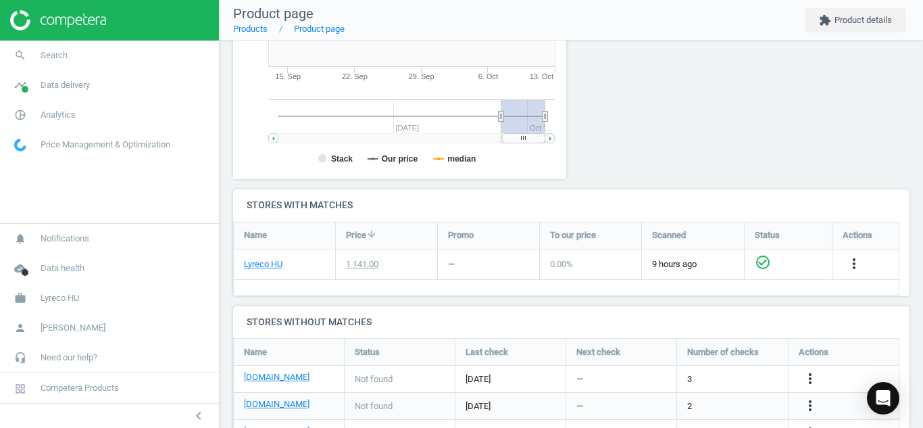
scroll to position [313, 0]
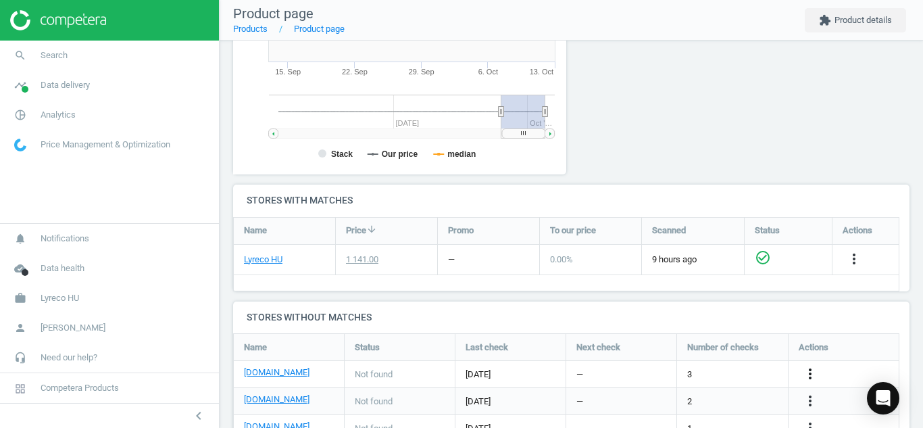
click at [804, 375] on icon "more_vert" at bounding box center [810, 374] width 16 height 16
click at [732, 374] on link "Edit URL/product option" at bounding box center [704, 374] width 185 height 21
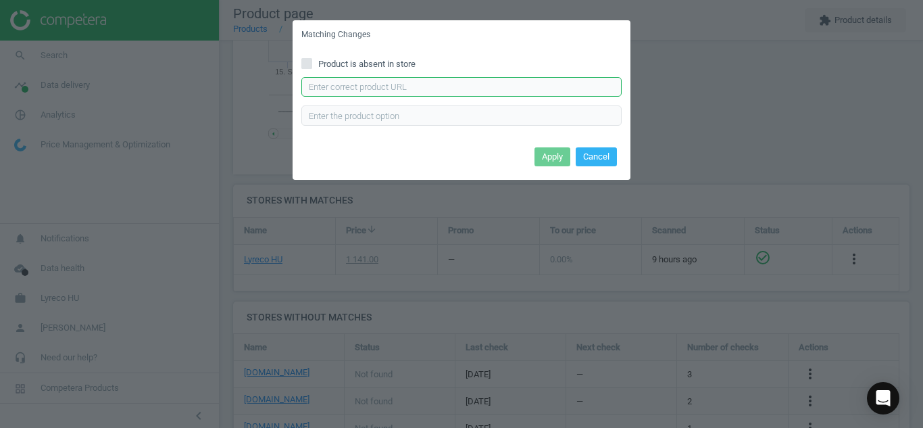
paste input "[URL][DOMAIN_NAME]"
click at [516, 89] on input "[URL][DOMAIN_NAME]" at bounding box center [461, 87] width 320 height 20
type input "[URL][DOMAIN_NAME]"
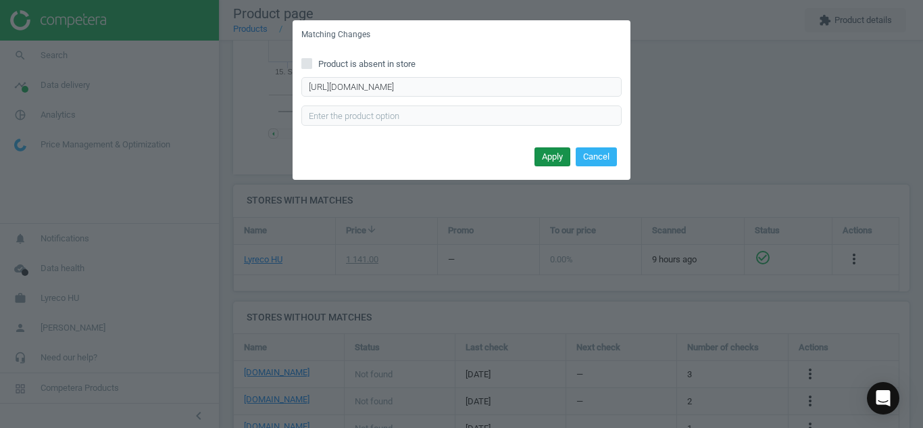
click at [550, 159] on button "Apply" at bounding box center [552, 156] width 36 height 19
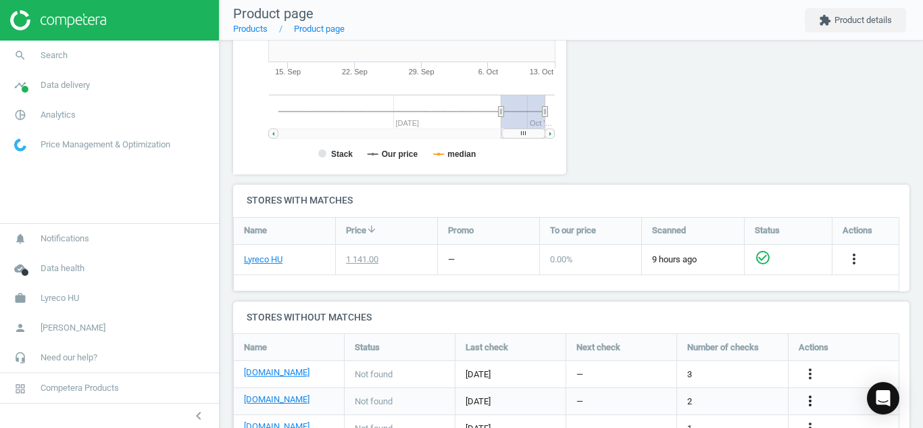
click at [811, 400] on icon "more_vert" at bounding box center [810, 401] width 16 height 16
click at [711, 395] on link "Edit URL/product option" at bounding box center [704, 395] width 185 height 21
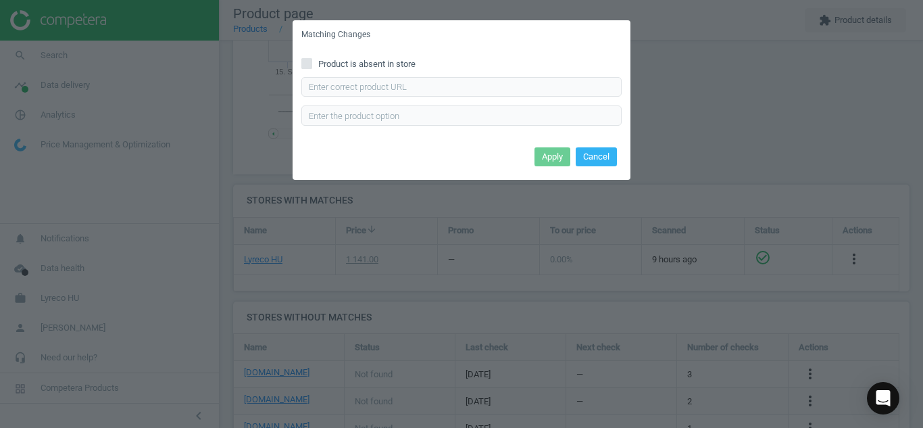
click at [515, 80] on div "Product is absent in store Enter correct product url" at bounding box center [462, 96] width 338 height 94
click at [515, 80] on input "text" at bounding box center [461, 87] width 320 height 20
click at [459, 78] on input "text" at bounding box center [461, 87] width 320 height 20
paste input "[URL][DOMAIN_NAME]"
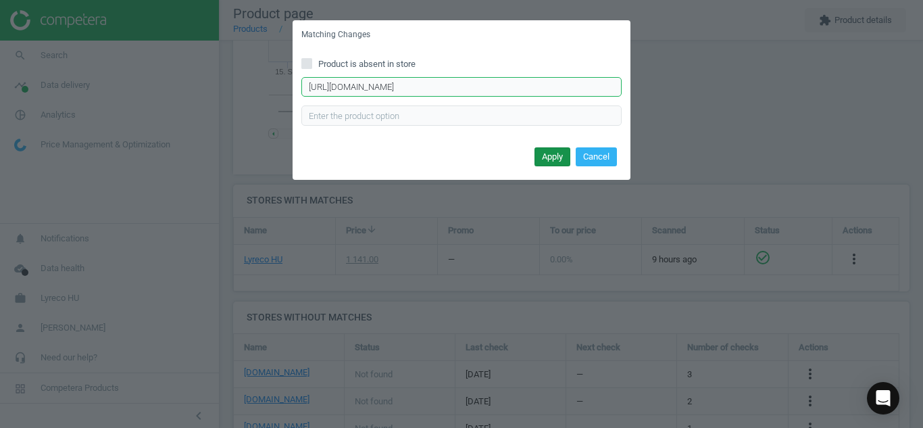
type input "[URL][DOMAIN_NAME]"
click at [553, 162] on button "Apply" at bounding box center [552, 156] width 36 height 19
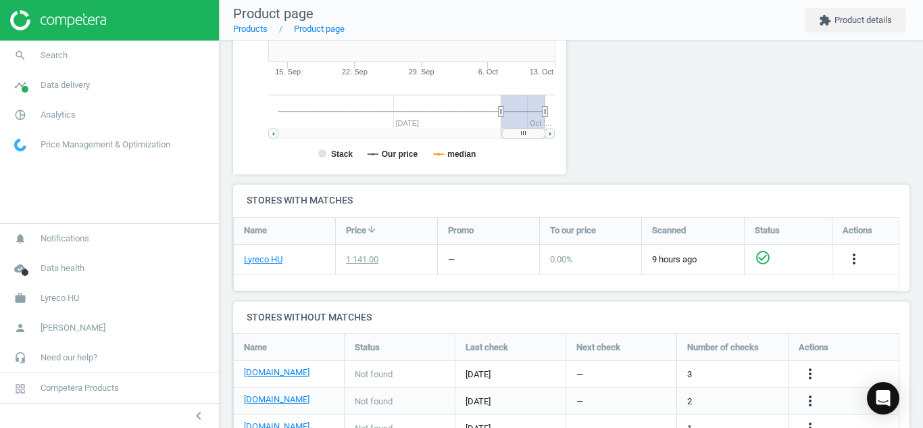
scroll to position [421, 0]
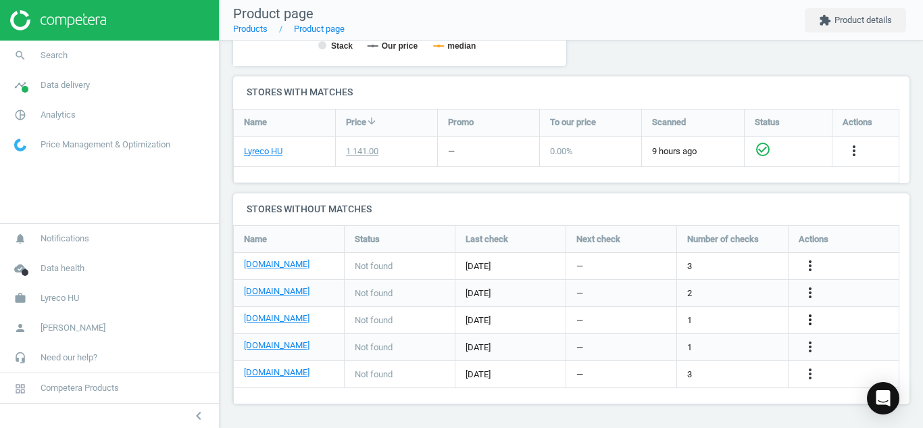
click at [811, 318] on icon "more_vert" at bounding box center [810, 319] width 16 height 16
click at [670, 318] on link "Edit URL/product option" at bounding box center [704, 319] width 185 height 21
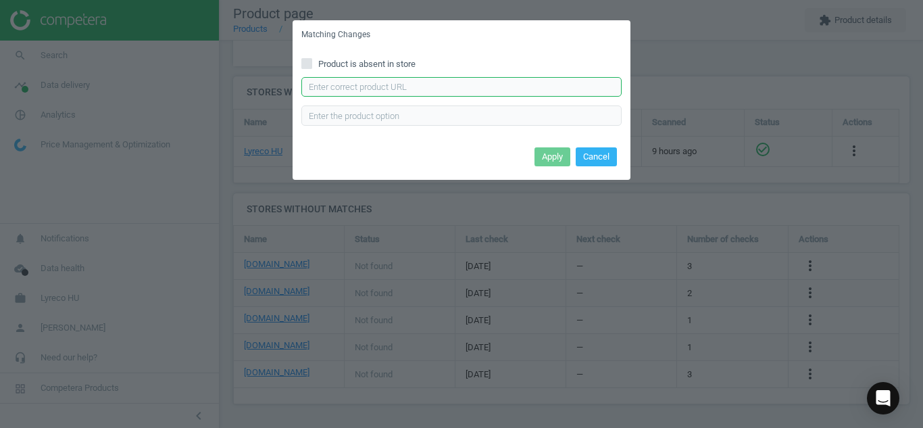
click at [447, 82] on input "text" at bounding box center [461, 87] width 320 height 20
paste input "[URL][DOMAIN_NAME]"
type input "[URL][DOMAIN_NAME]"
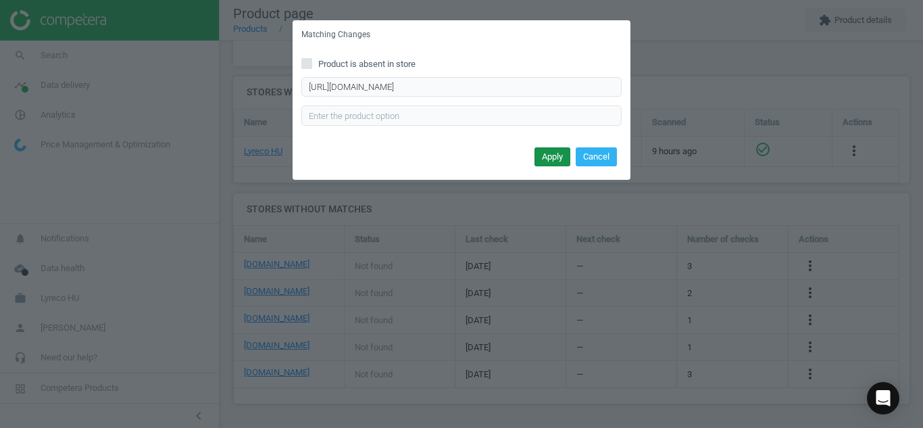
click at [537, 158] on button "Apply" at bounding box center [552, 156] width 36 height 19
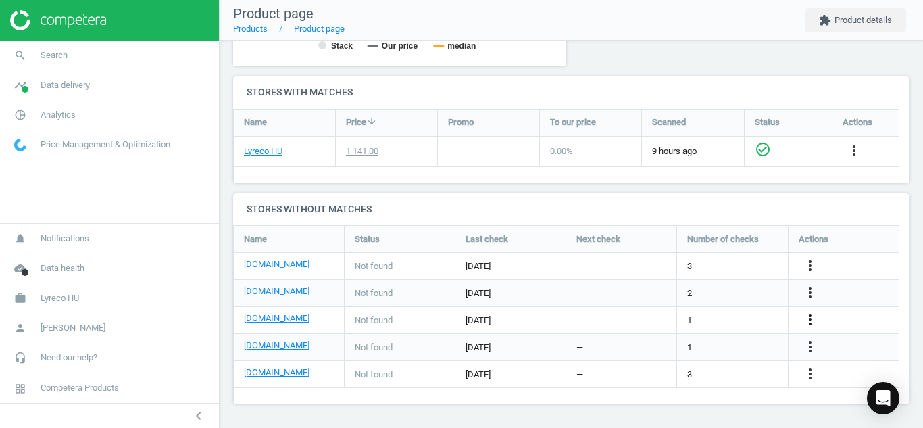
click at [809, 324] on icon "more_vert" at bounding box center [810, 319] width 16 height 16
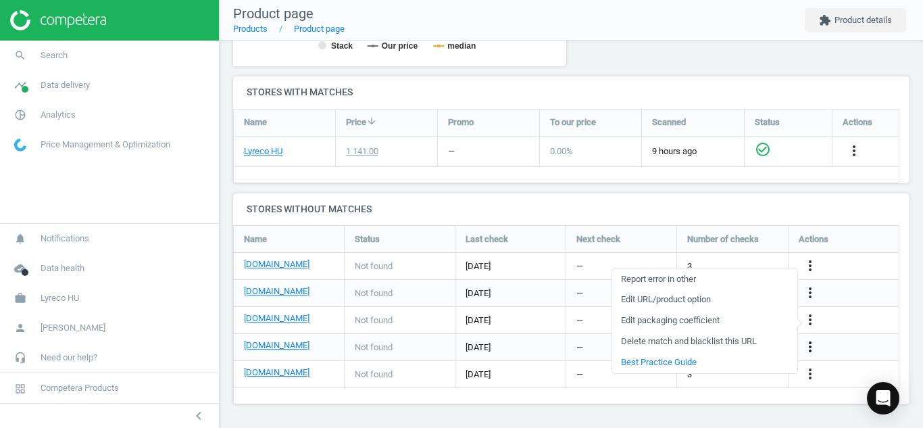
click at [807, 350] on icon "more_vert" at bounding box center [810, 347] width 16 height 16
click at [708, 351] on link "Edit URL/product option" at bounding box center [704, 346] width 185 height 21
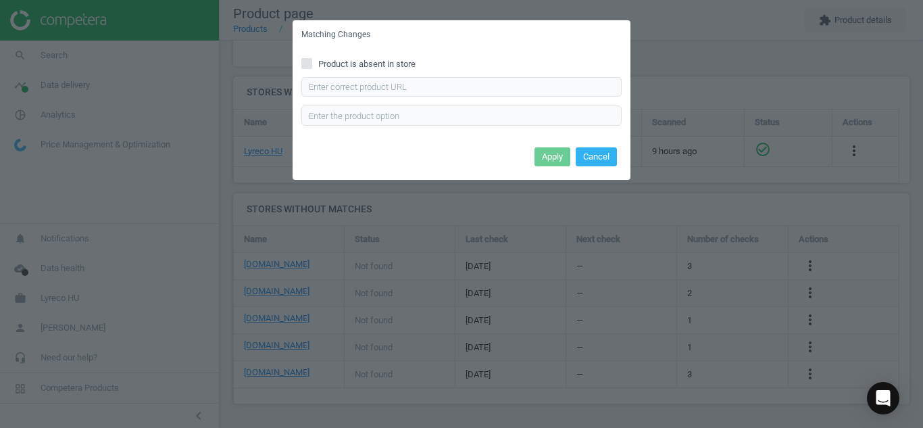
click at [447, 75] on div "Product is absent in store Enter correct product url" at bounding box center [462, 96] width 338 height 94
paste input "[URL][DOMAIN_NAME]"
click at [442, 80] on input "[URL][DOMAIN_NAME]" at bounding box center [461, 87] width 320 height 20
type input "[URL][DOMAIN_NAME]"
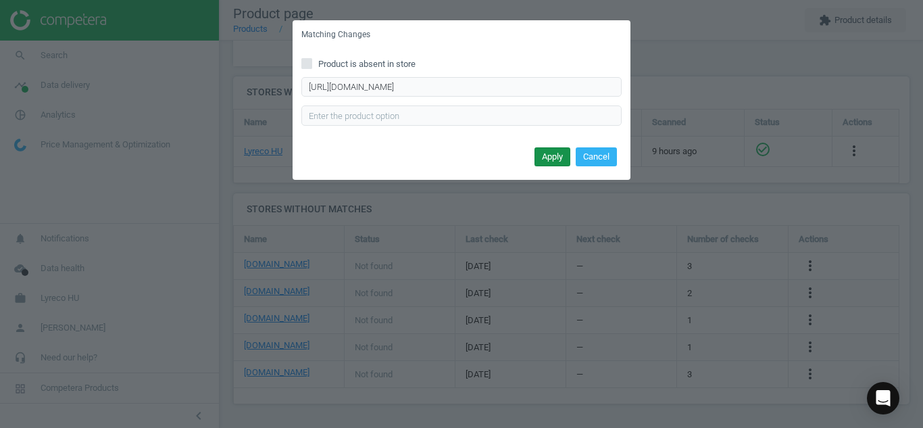
scroll to position [0, 0]
click at [549, 159] on button "Apply" at bounding box center [552, 156] width 36 height 19
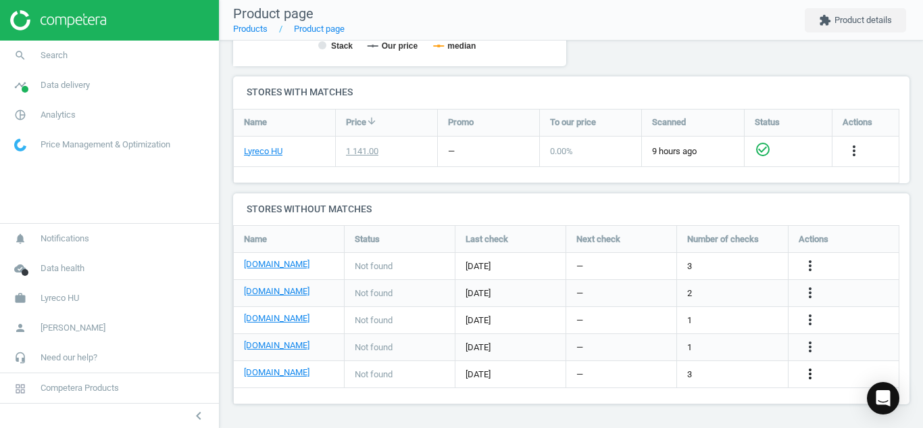
click at [816, 372] on icon "more_vert" at bounding box center [810, 374] width 16 height 16
click at [730, 370] on link "Edit URL/product option" at bounding box center [704, 374] width 185 height 21
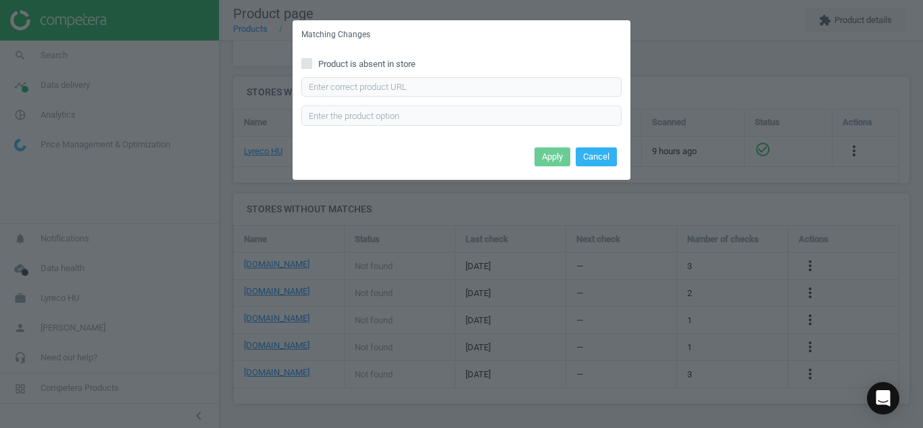
click at [305, 57] on div "Product is absent in store Enter correct product url" at bounding box center [462, 96] width 338 height 94
click at [305, 63] on input "Product is absent in store" at bounding box center [307, 63] width 9 height 9
checkbox input "true"
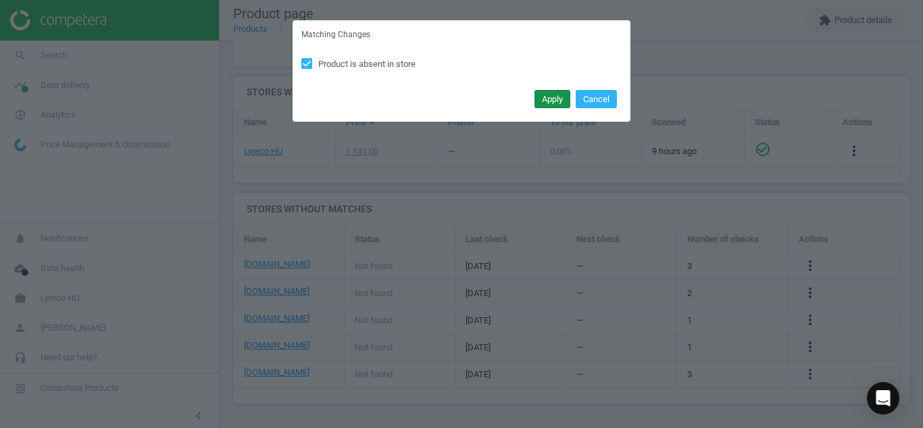
click at [551, 105] on button "Apply" at bounding box center [552, 99] width 36 height 19
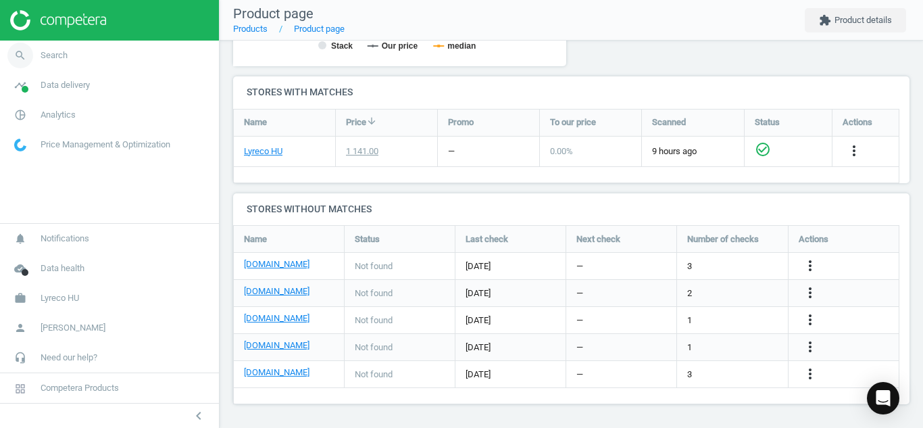
click at [9, 51] on icon "search" at bounding box center [20, 56] width 26 height 26
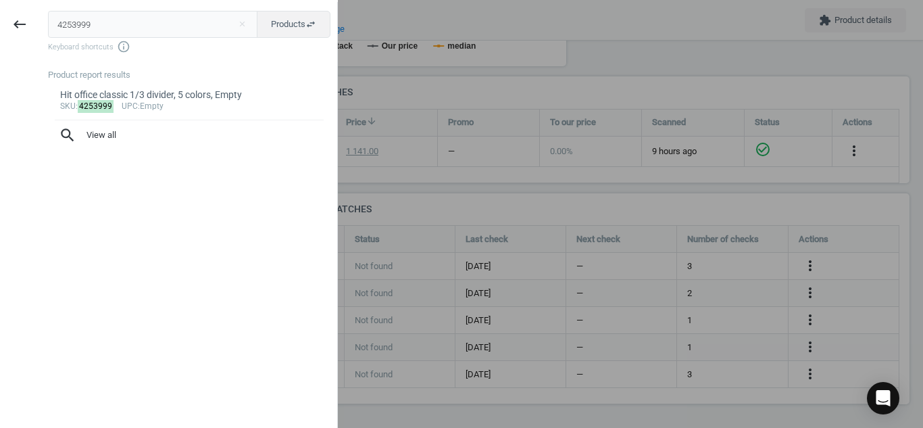
drag, startPoint x: 112, startPoint y: 23, endPoint x: 0, endPoint y: -38, distance: 127.6
click at [0, 0] on html "Group 2 Created with Sketch. ic/cloud_download/grey600 Created with Sketch. gra…" at bounding box center [461, 214] width 923 height 428
type input "17203381"
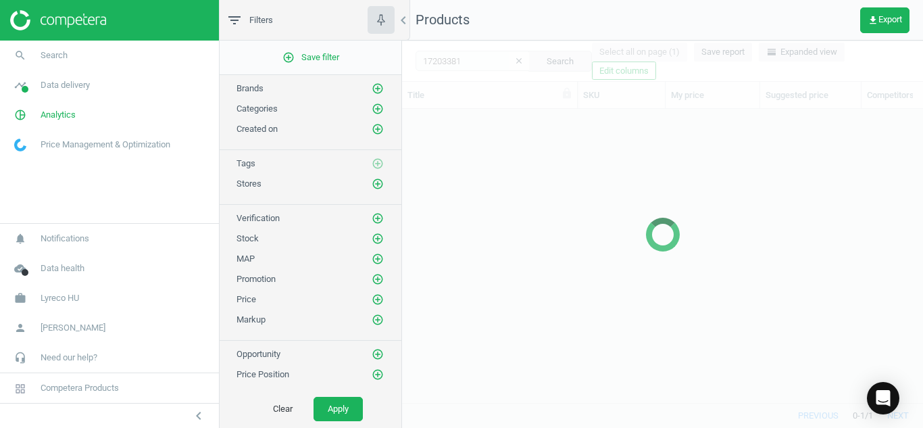
scroll to position [273, 511]
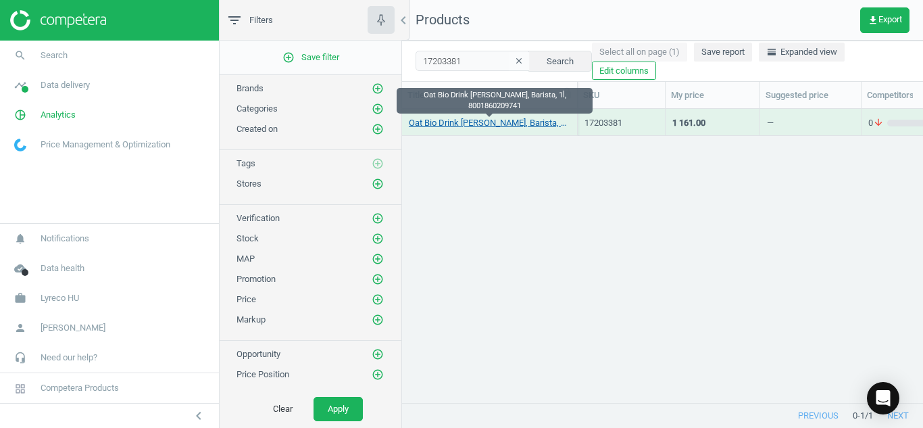
click at [463, 125] on link "Oat Bio Drink [PERSON_NAME], Barista, 1l, 8001860209741" at bounding box center [489, 123] width 161 height 12
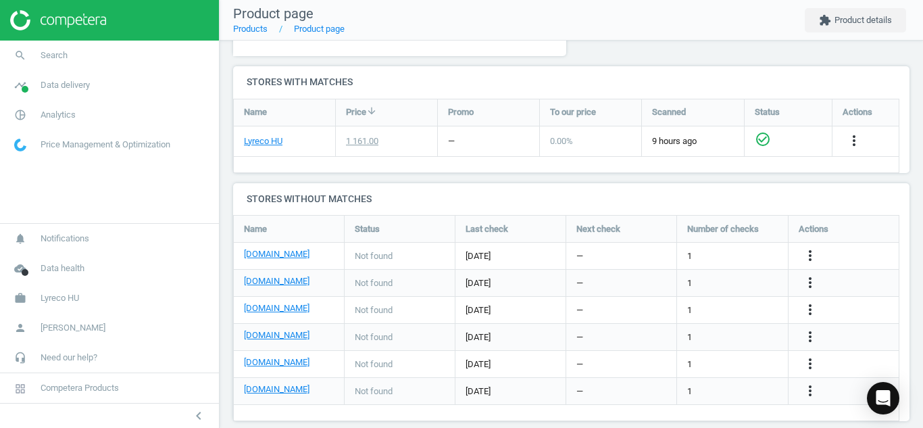
scroll to position [448, 0]
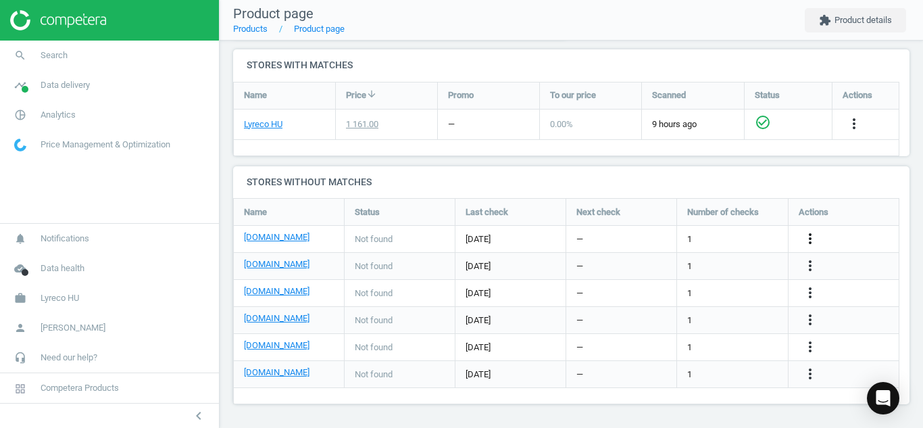
click at [808, 235] on icon "more_vert" at bounding box center [810, 238] width 16 height 16
click at [676, 239] on link "Edit URL/product option" at bounding box center [704, 238] width 185 height 21
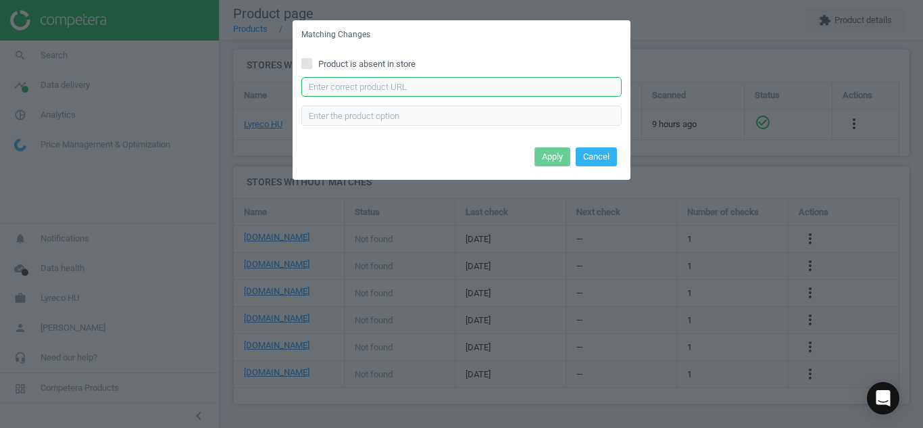
click at [533, 92] on input "text" at bounding box center [461, 87] width 320 height 20
paste input "[URL][DOMAIN_NAME]"
type input "[URL][DOMAIN_NAME]"
click at [549, 153] on button "Apply" at bounding box center [552, 156] width 36 height 19
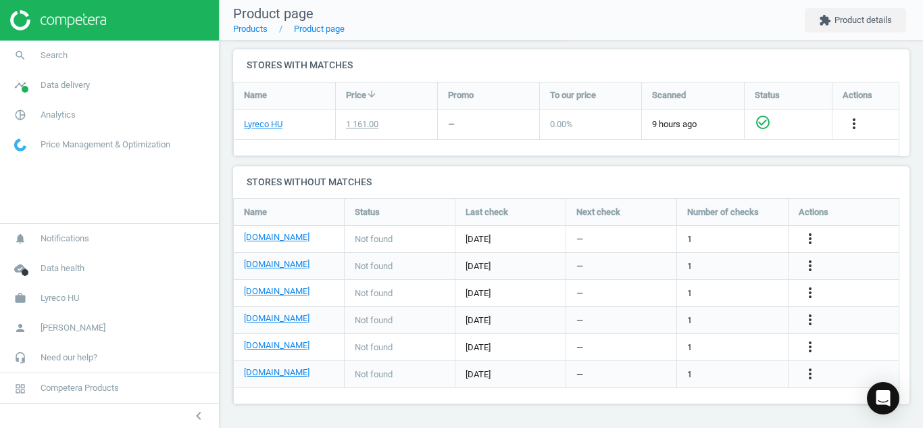
click at [797, 266] on div "more_vert" at bounding box center [844, 266] width 111 height 26
click at [811, 264] on icon "more_vert" at bounding box center [810, 265] width 16 height 16
click at [740, 266] on link "Edit URL/product option" at bounding box center [704, 265] width 185 height 21
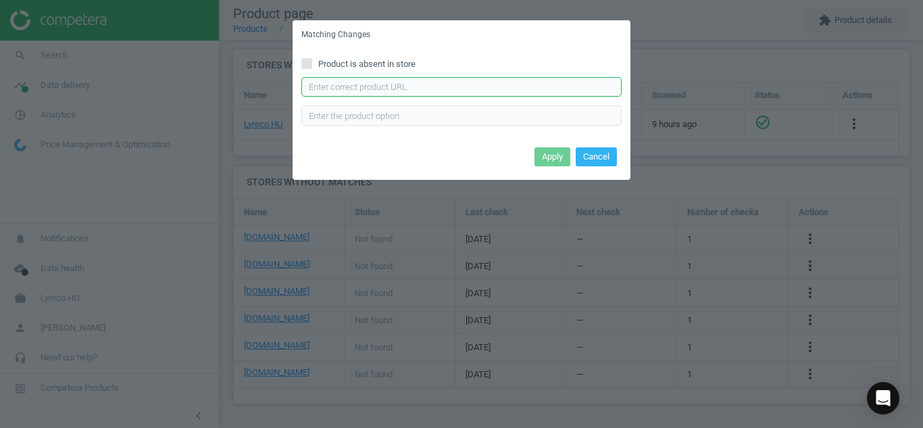
click at [559, 85] on input "text" at bounding box center [461, 87] width 320 height 20
paste input "[URL][DOMAIN_NAME]"
type input "[URL][DOMAIN_NAME]"
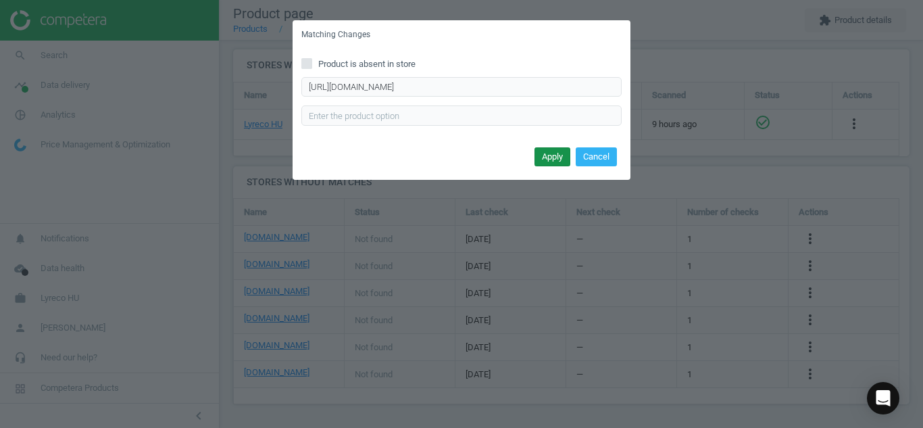
click at [547, 159] on button "Apply" at bounding box center [552, 156] width 36 height 19
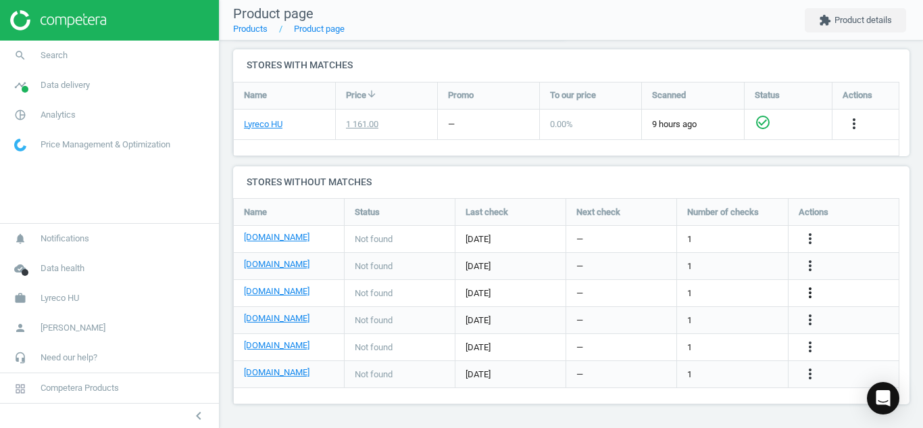
click at [807, 292] on icon "more_vert" at bounding box center [810, 292] width 16 height 16
click at [730, 283] on link "Edit URL/product option" at bounding box center [704, 292] width 185 height 21
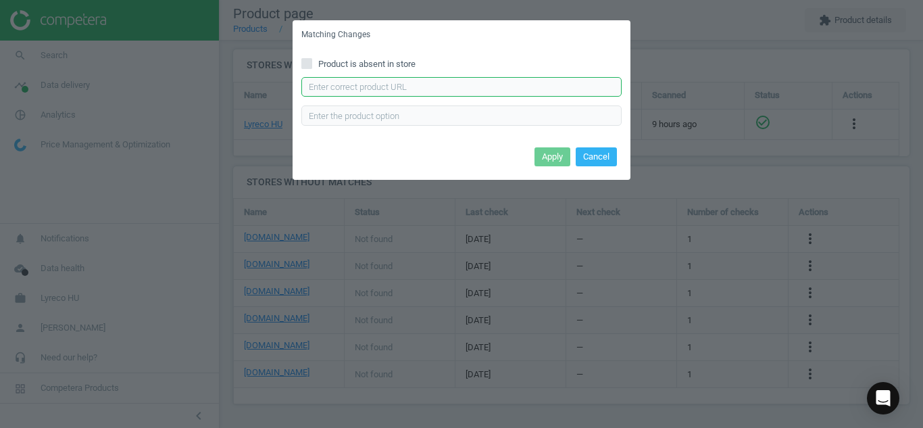
paste input "[URL][DOMAIN_NAME]"
click at [551, 80] on input "text" at bounding box center [461, 87] width 320 height 20
type input "[URL][DOMAIN_NAME]"
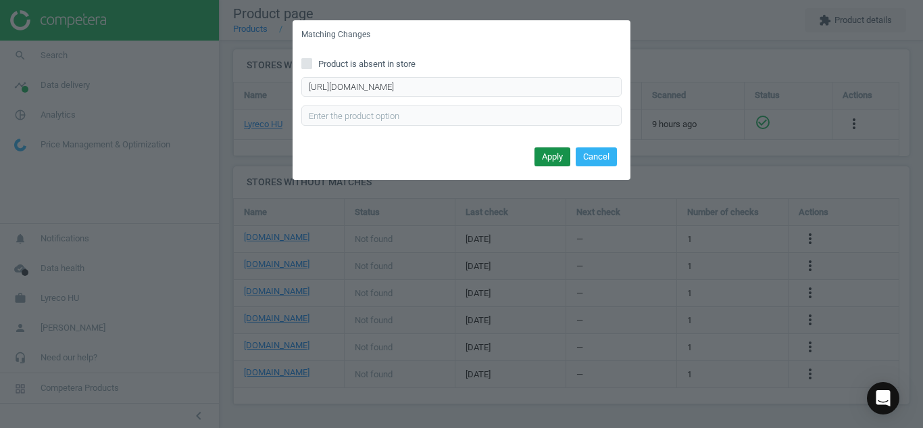
click at [553, 151] on button "Apply" at bounding box center [552, 156] width 36 height 19
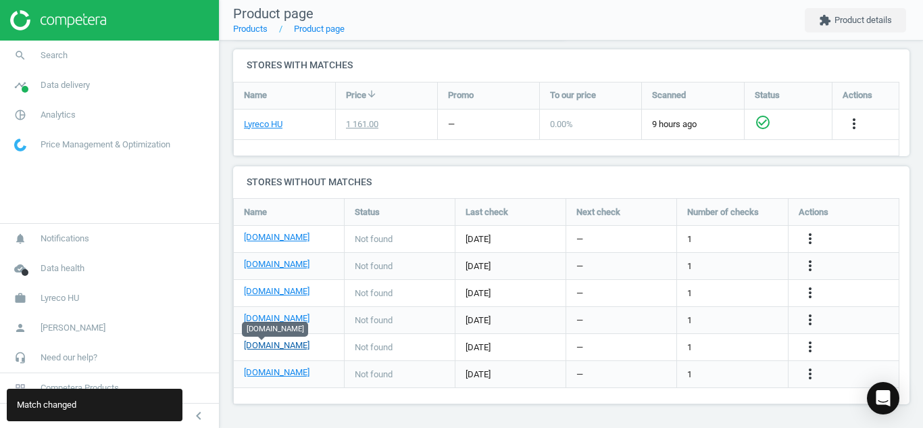
click at [266, 341] on link "[DOMAIN_NAME]" at bounding box center [277, 345] width 66 height 12
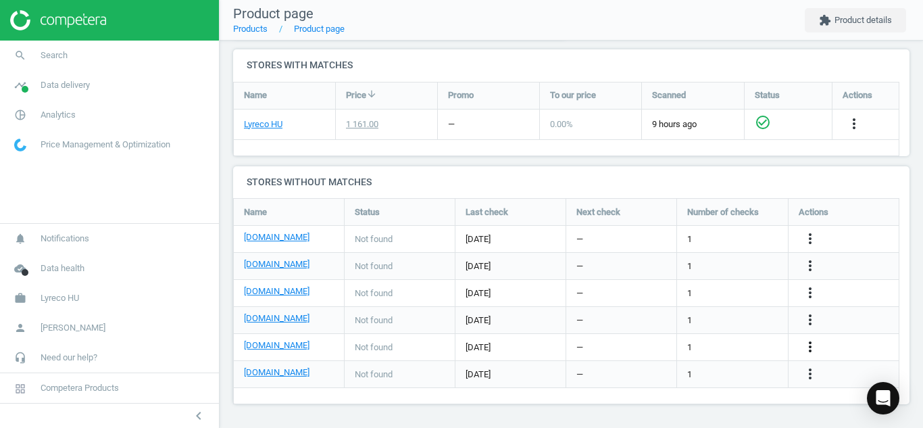
click at [807, 343] on icon "more_vert" at bounding box center [810, 347] width 16 height 16
click at [750, 343] on link "Edit URL/product option" at bounding box center [704, 346] width 185 height 21
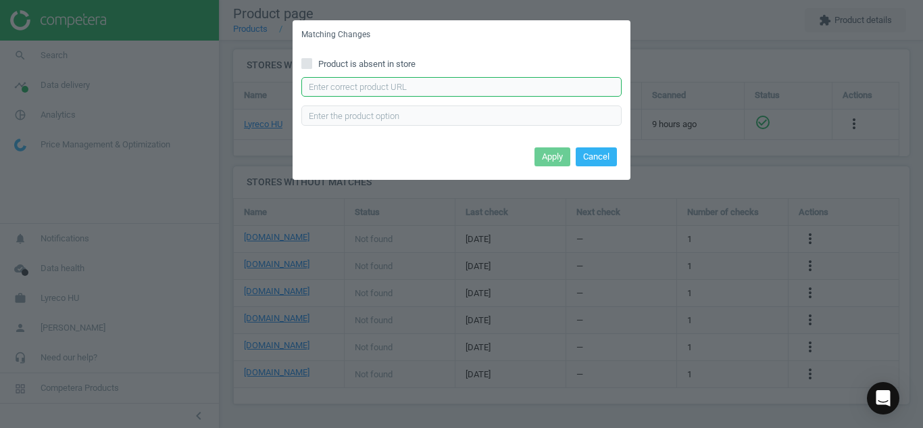
click at [495, 84] on input "text" at bounding box center [461, 87] width 320 height 20
paste input "[URL][DOMAIN_NAME]"
type input "[URL][DOMAIN_NAME]"
click at [541, 157] on button "Apply" at bounding box center [552, 156] width 36 height 19
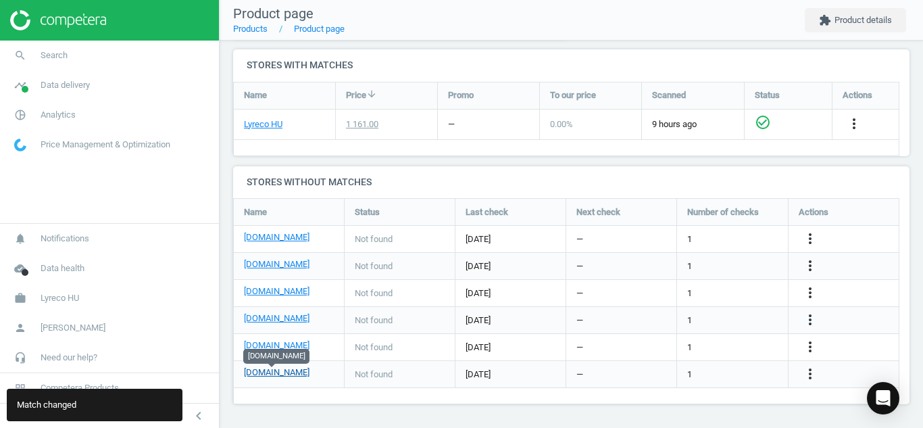
click at [282, 372] on link "[DOMAIN_NAME]" at bounding box center [277, 372] width 66 height 12
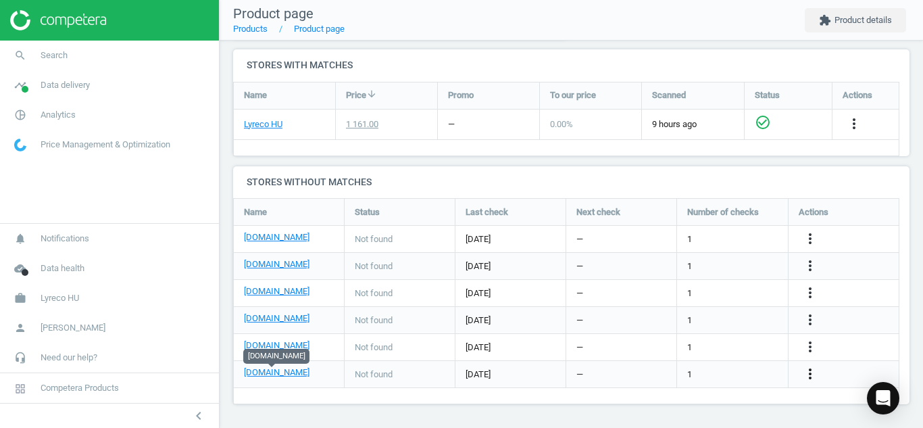
click at [811, 372] on icon "more_vert" at bounding box center [810, 374] width 16 height 16
click at [751, 374] on link "Edit URL/product option" at bounding box center [704, 374] width 185 height 21
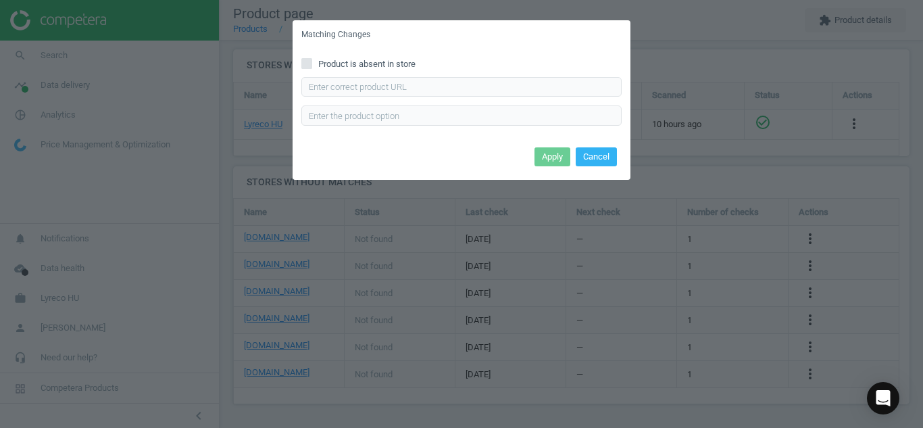
click at [303, 59] on input "Product is absent in store" at bounding box center [307, 63] width 9 height 9
checkbox input "true"
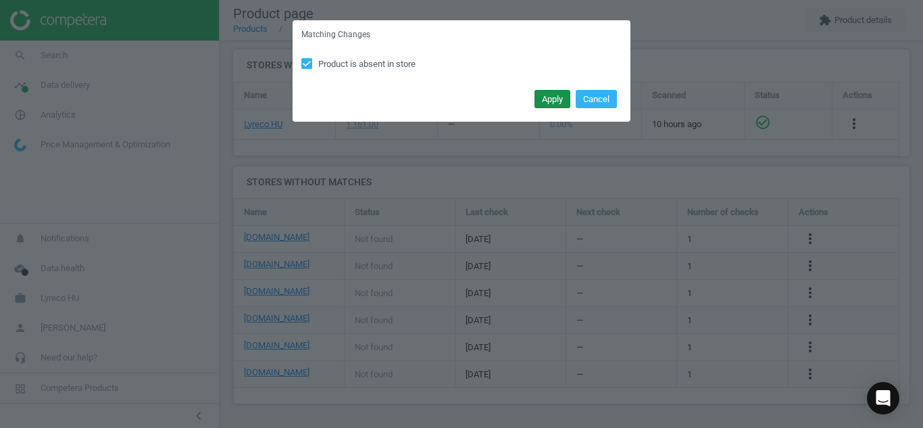
click at [542, 103] on button "Apply" at bounding box center [552, 99] width 36 height 19
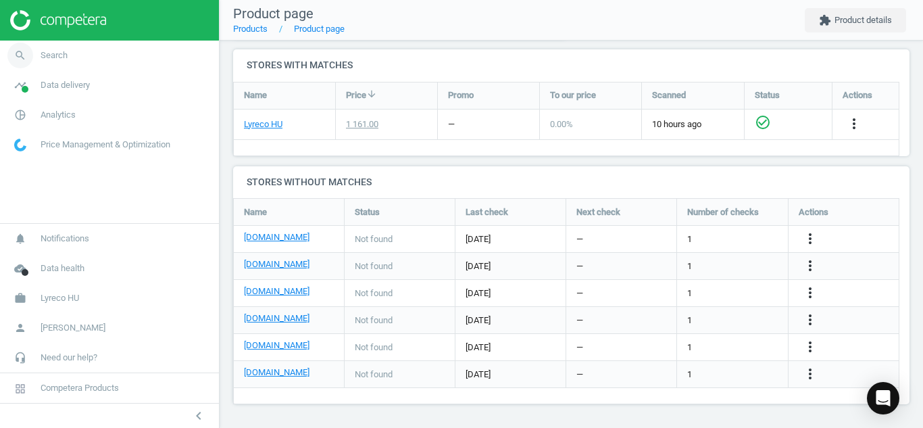
click at [16, 57] on icon "search" at bounding box center [20, 56] width 26 height 26
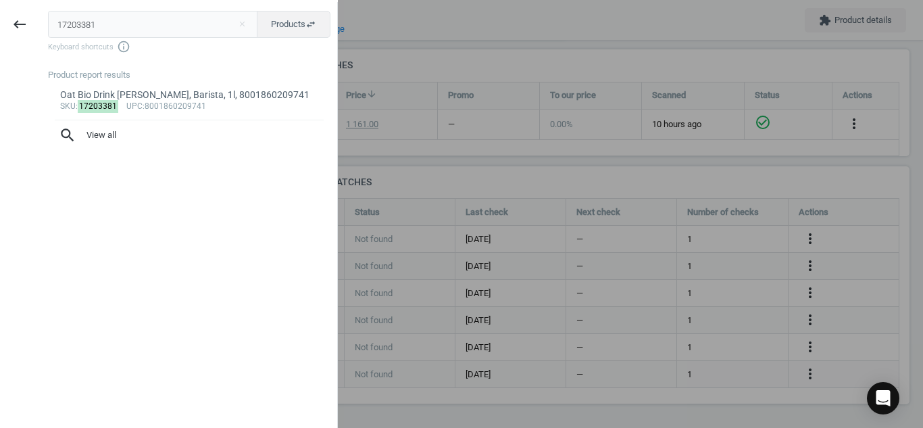
drag, startPoint x: 100, startPoint y: 20, endPoint x: 0, endPoint y: 9, distance: 100.5
click at [0, 9] on div "keyboard_backspace 17203381 close Products swap_horiz Keyboard shortcuts info_o…" at bounding box center [169, 216] width 338 height 428
type input "4346694"
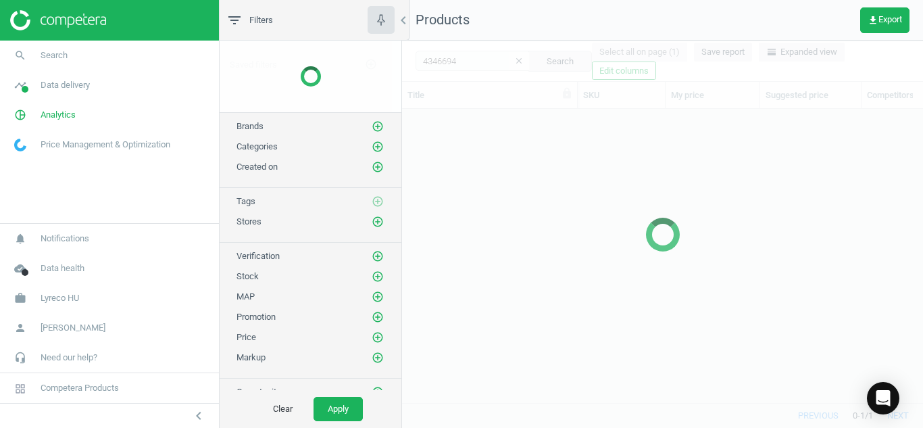
scroll to position [273, 511]
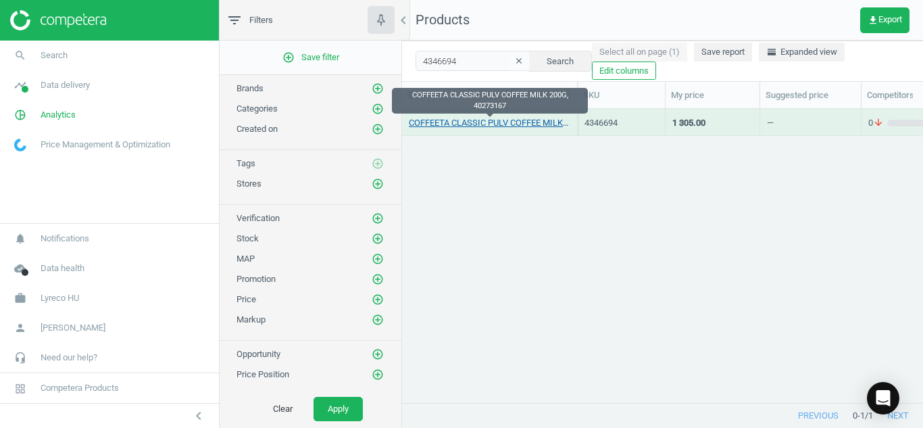
click at [476, 119] on link "COFFEETA CLASSIC PULV COFFEE MILK 200G, 40273167" at bounding box center [489, 123] width 161 height 12
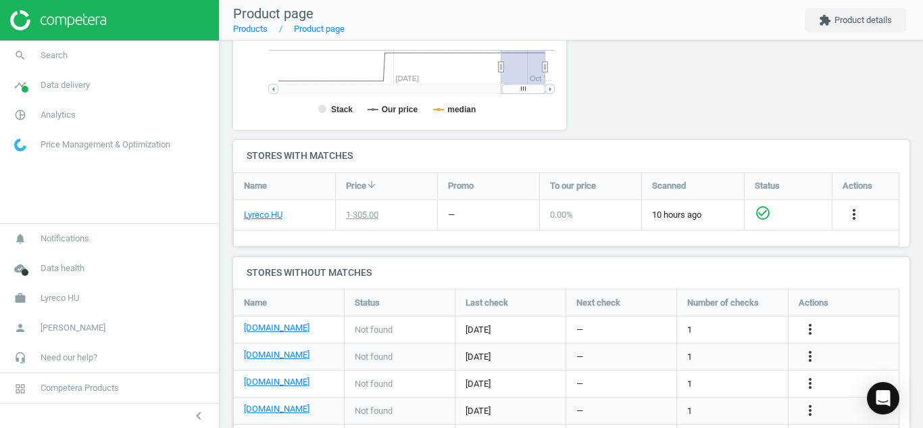
scroll to position [374, 0]
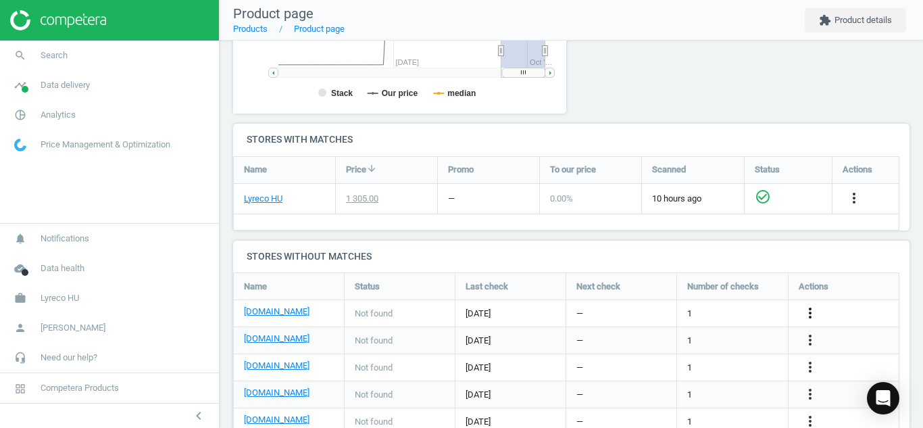
click at [814, 318] on icon "more_vert" at bounding box center [810, 313] width 16 height 16
click at [731, 317] on link "Edit URL/product option" at bounding box center [704, 313] width 185 height 21
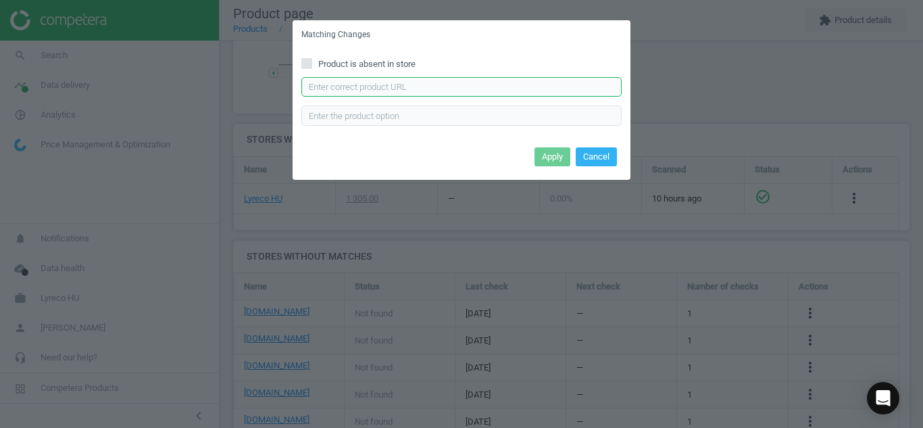
paste input "[URL][DOMAIN_NAME]"
click at [504, 93] on input "[URL][DOMAIN_NAME]" at bounding box center [461, 87] width 320 height 20
type input "[URL][DOMAIN_NAME]"
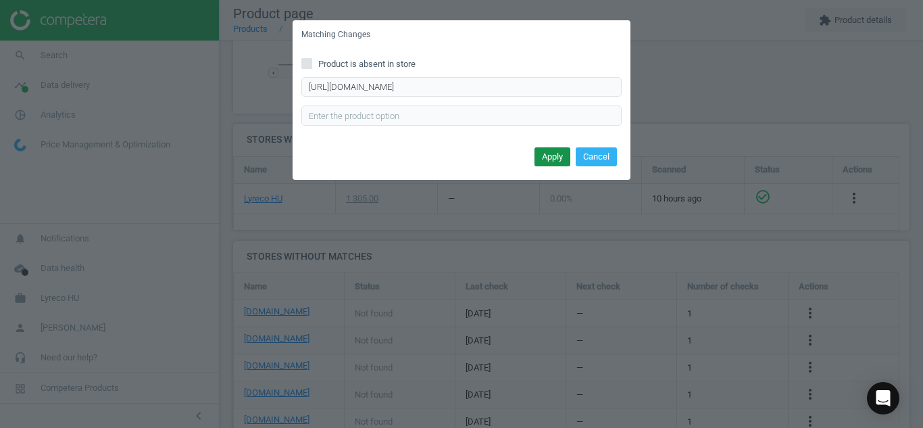
click at [550, 157] on button "Apply" at bounding box center [552, 156] width 36 height 19
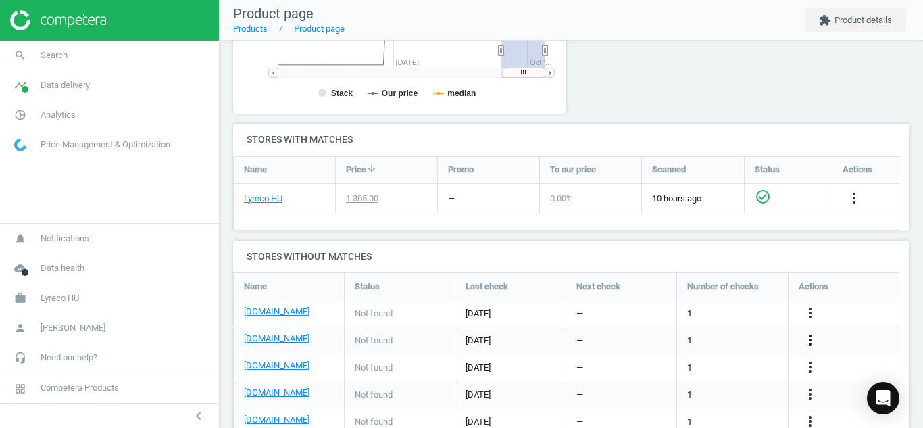
click at [805, 341] on icon "more_vert" at bounding box center [810, 340] width 16 height 16
click at [666, 341] on link "Edit URL/product option" at bounding box center [704, 340] width 185 height 21
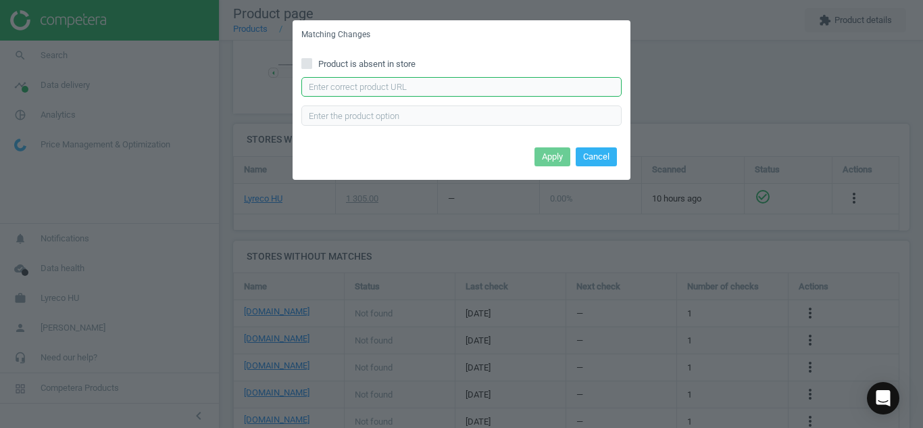
paste input "[URL][DOMAIN_NAME]"
click at [507, 86] on input "[URL][DOMAIN_NAME]" at bounding box center [461, 87] width 320 height 20
type input "[URL][DOMAIN_NAME]"
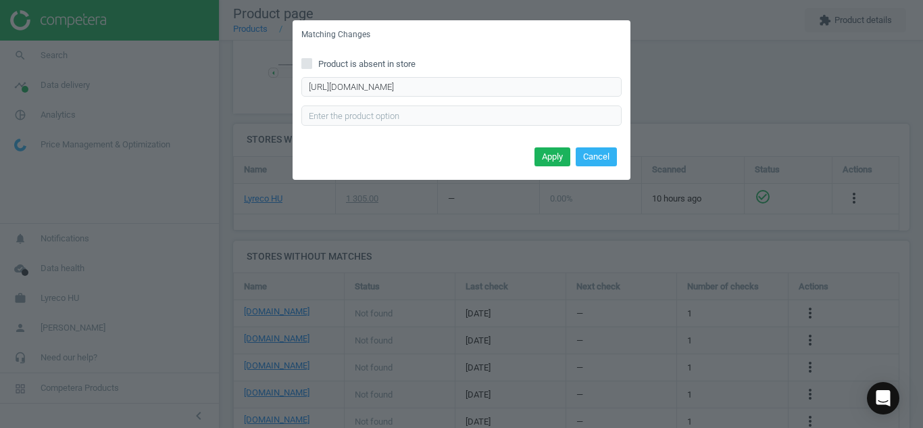
click at [553, 168] on div "Apply Cancel" at bounding box center [462, 161] width 338 height 36
click at [543, 155] on button "Apply" at bounding box center [552, 156] width 36 height 19
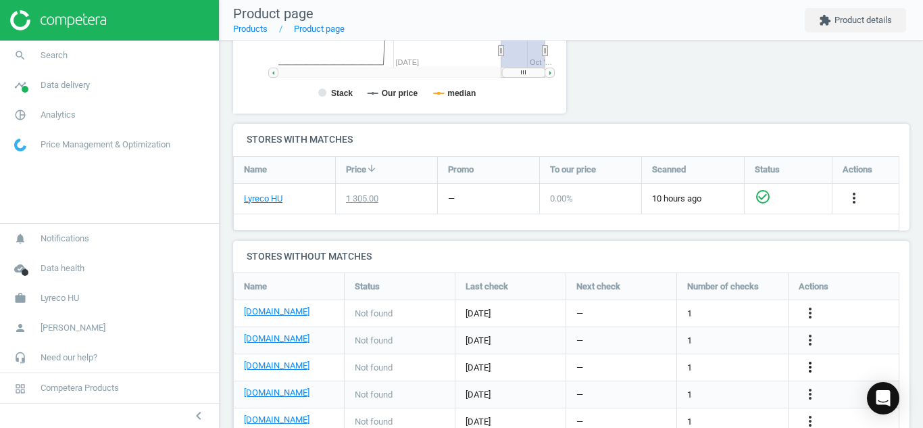
click at [808, 364] on icon "more_vert" at bounding box center [810, 367] width 16 height 16
click at [723, 362] on link "Edit URL/product option" at bounding box center [704, 367] width 185 height 21
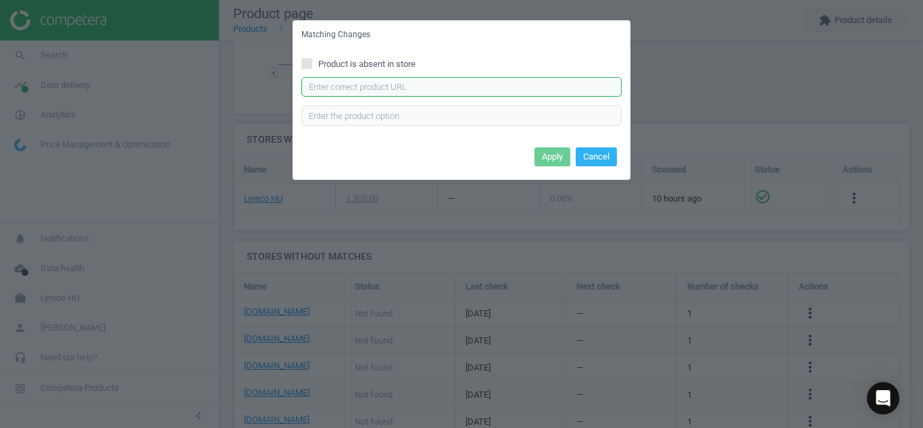
click at [535, 89] on input "text" at bounding box center [461, 87] width 320 height 20
paste input "[URL][DOMAIN_NAME]"
type input "[URL][DOMAIN_NAME]"
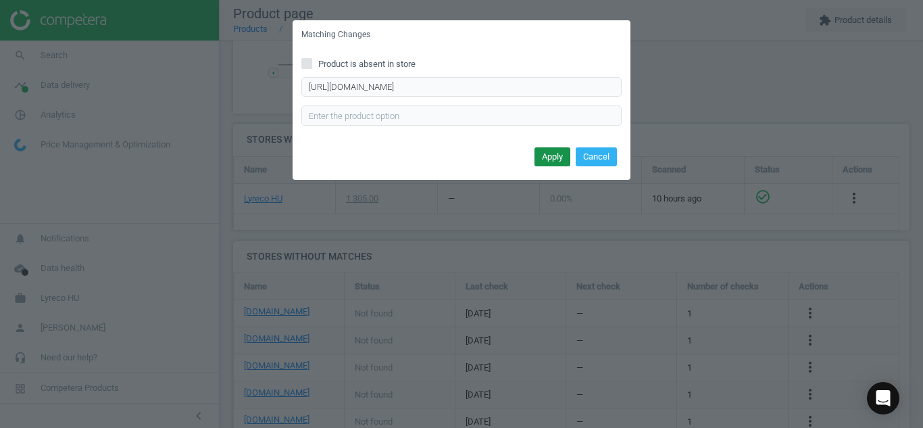
click at [539, 157] on button "Apply" at bounding box center [552, 156] width 36 height 19
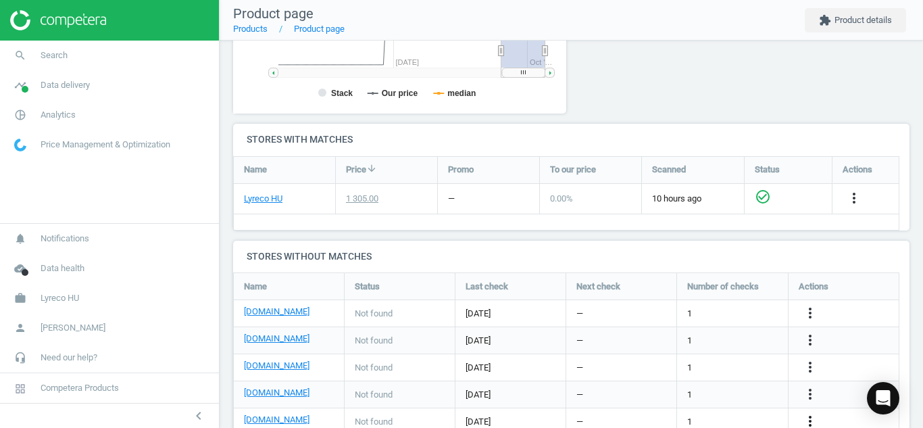
click at [812, 422] on icon "more_vert" at bounding box center [810, 421] width 16 height 16
click at [747, 394] on link "Edit URL/product option" at bounding box center [704, 395] width 185 height 21
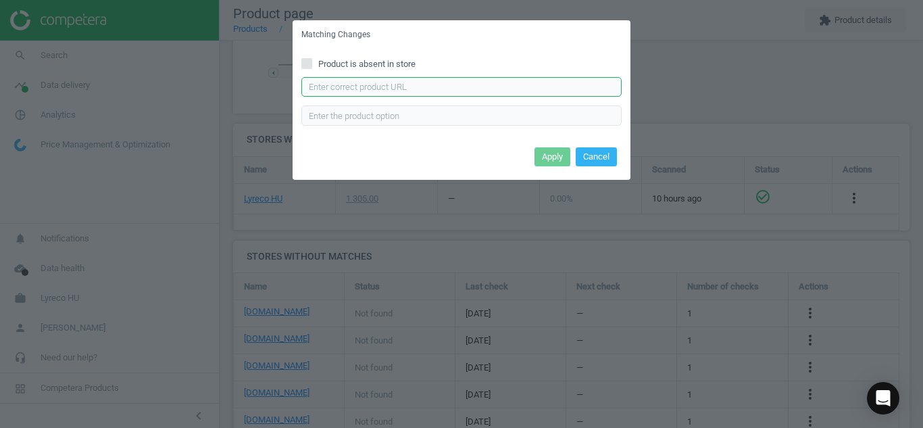
click at [527, 91] on input "text" at bounding box center [461, 87] width 320 height 20
paste input "[URL][DOMAIN_NAME]"
type input "[URL][DOMAIN_NAME]"
click at [549, 166] on div "Apply Cancel" at bounding box center [462, 161] width 338 height 36
click at [549, 161] on button "Apply" at bounding box center [552, 156] width 36 height 19
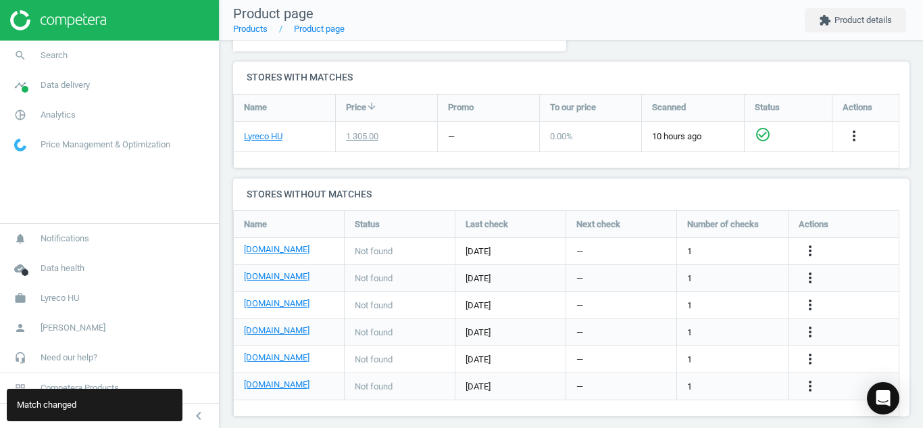
scroll to position [448, 0]
